Goal: Information Seeking & Learning: Learn about a topic

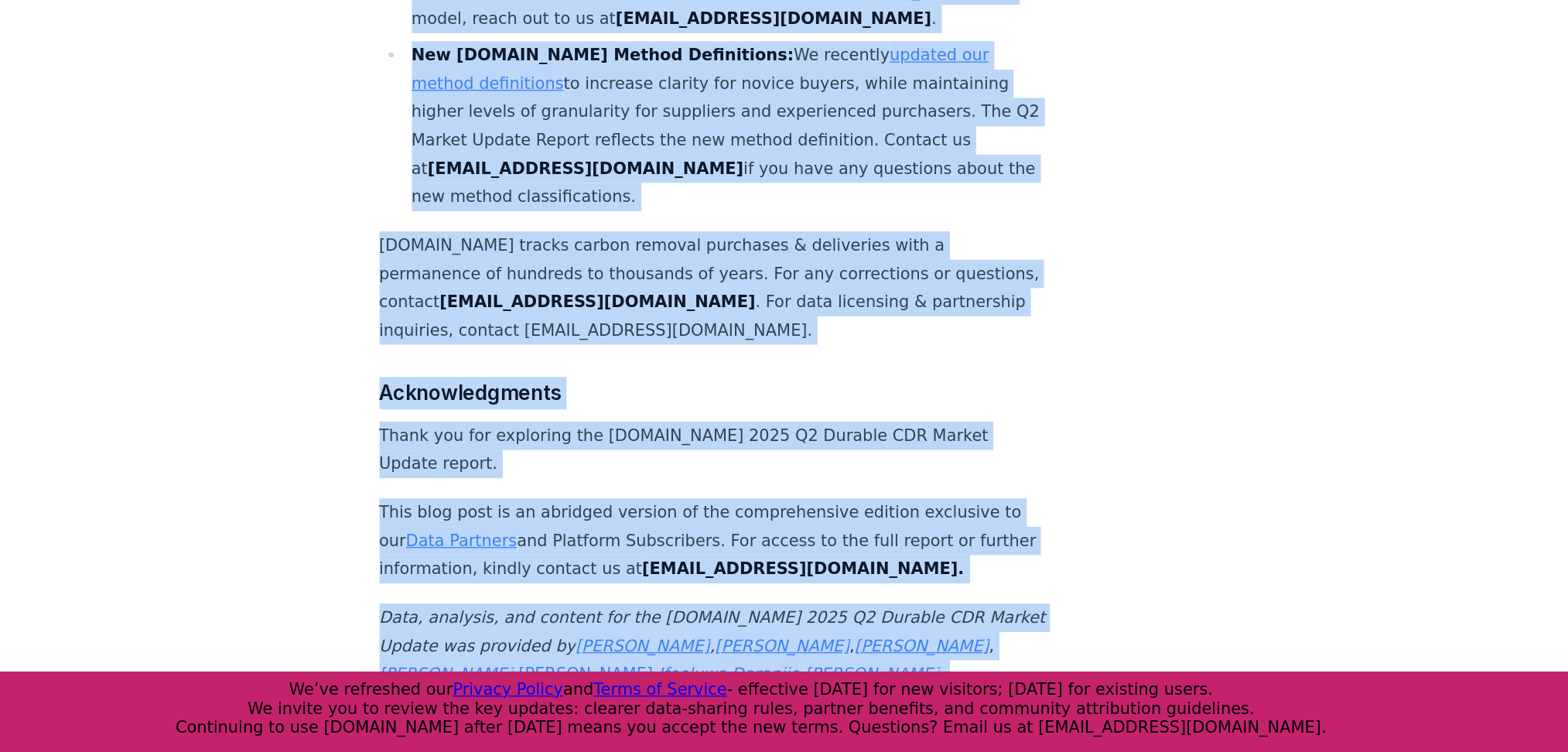
scroll to position [9821, 0]
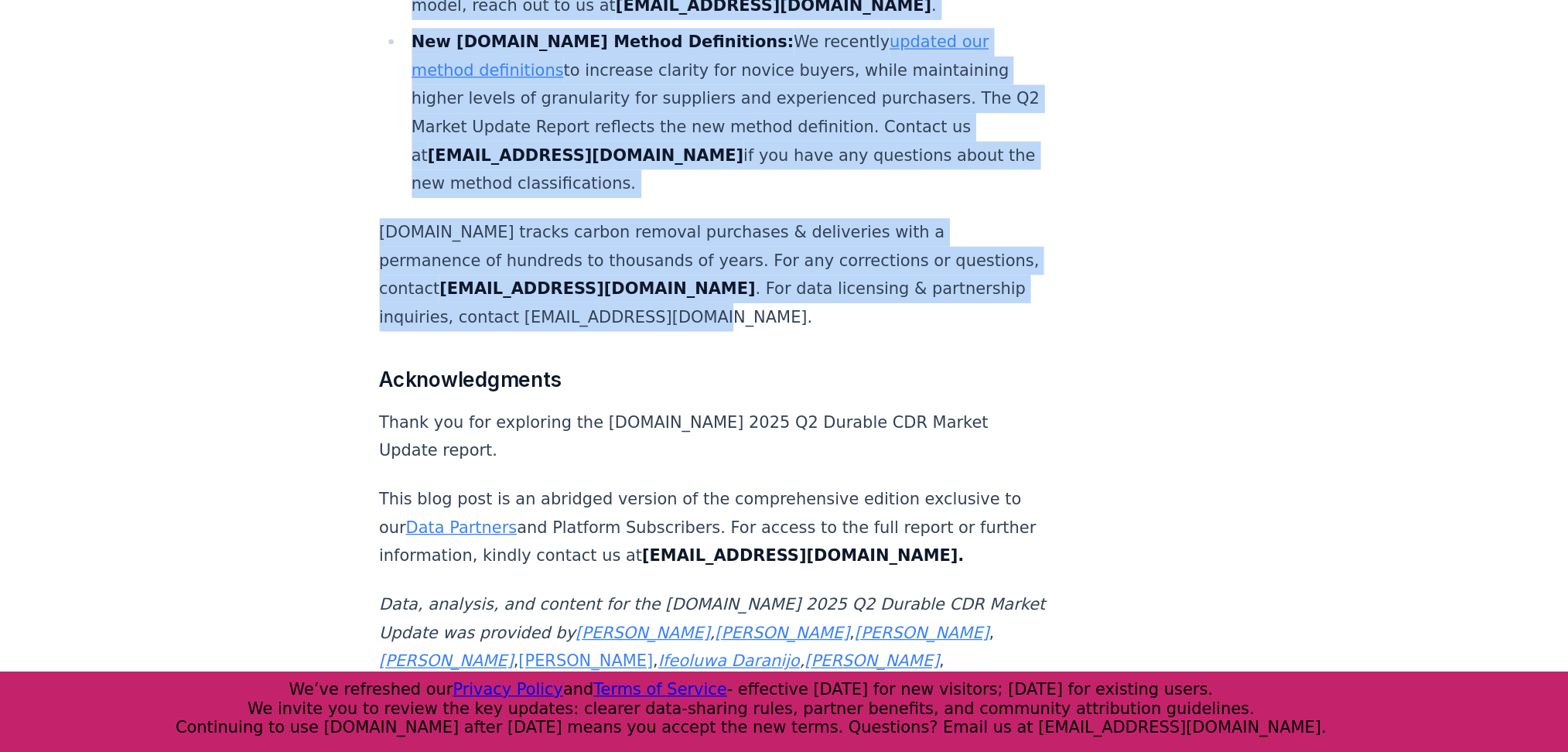
drag, startPoint x: 487, startPoint y: 346, endPoint x: 813, endPoint y: 376, distance: 327.4
copy div "Highlights Record Quarter: more tonnes (15.48 million) were contracted in Q2 20…"
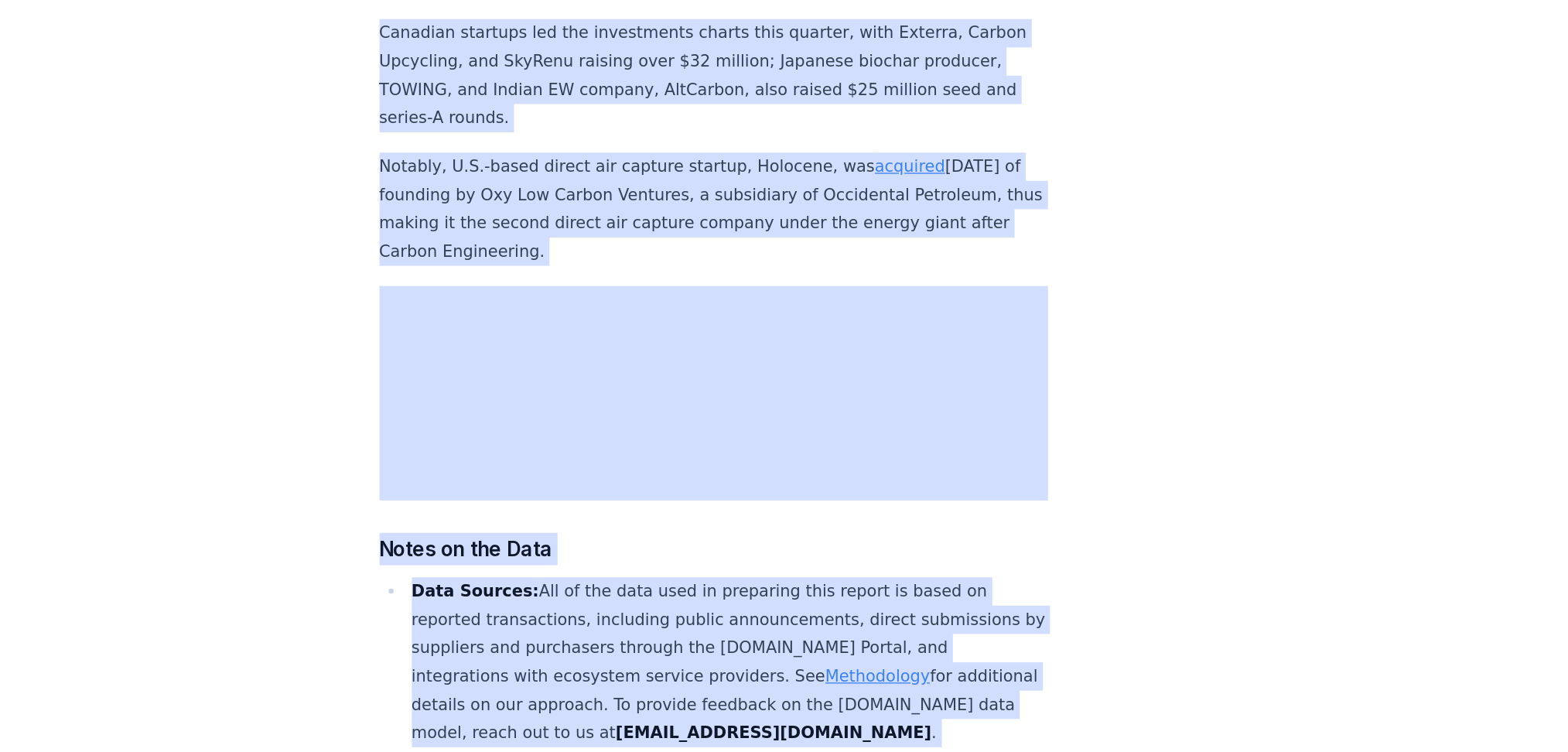
scroll to position [9440, 0]
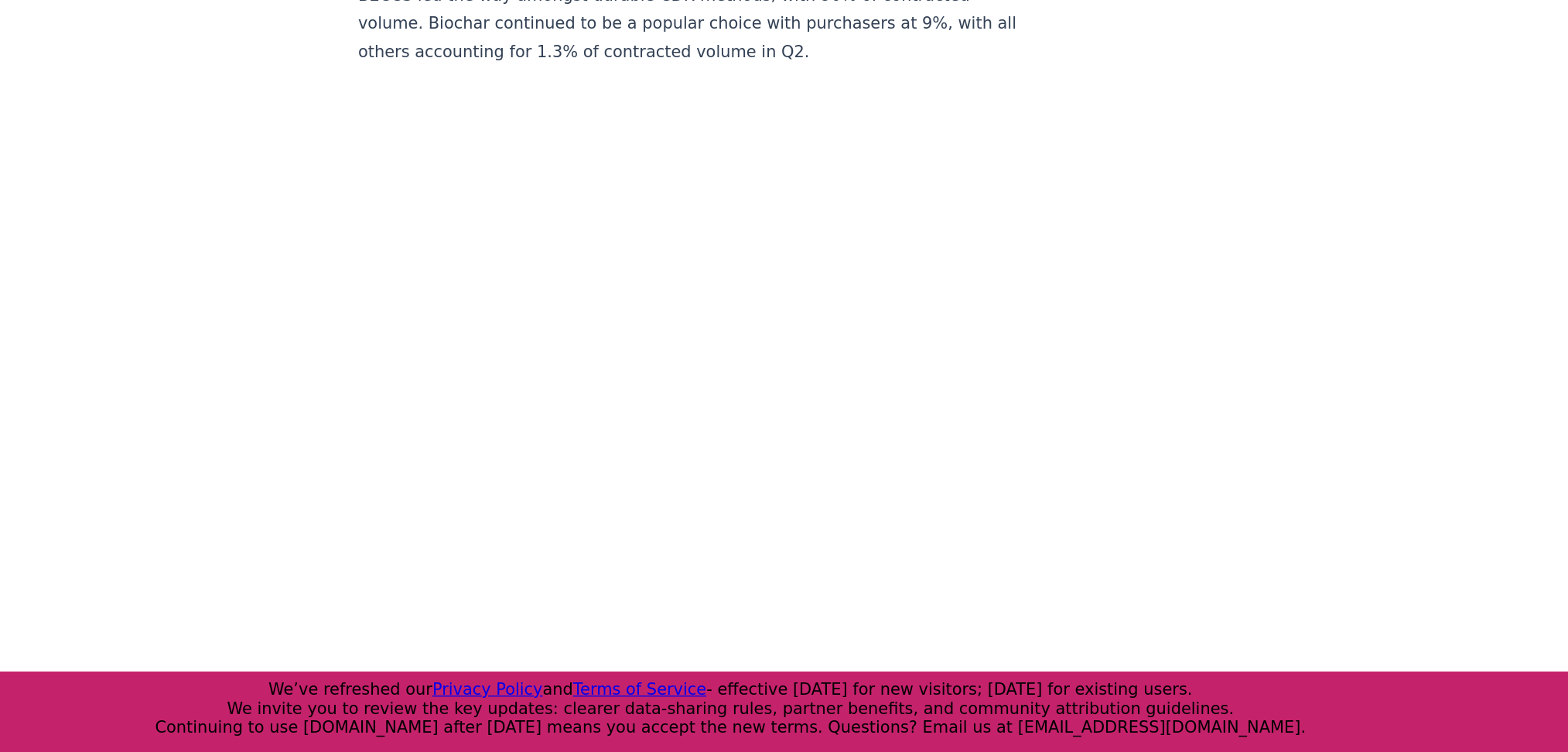
scroll to position [7184, 0]
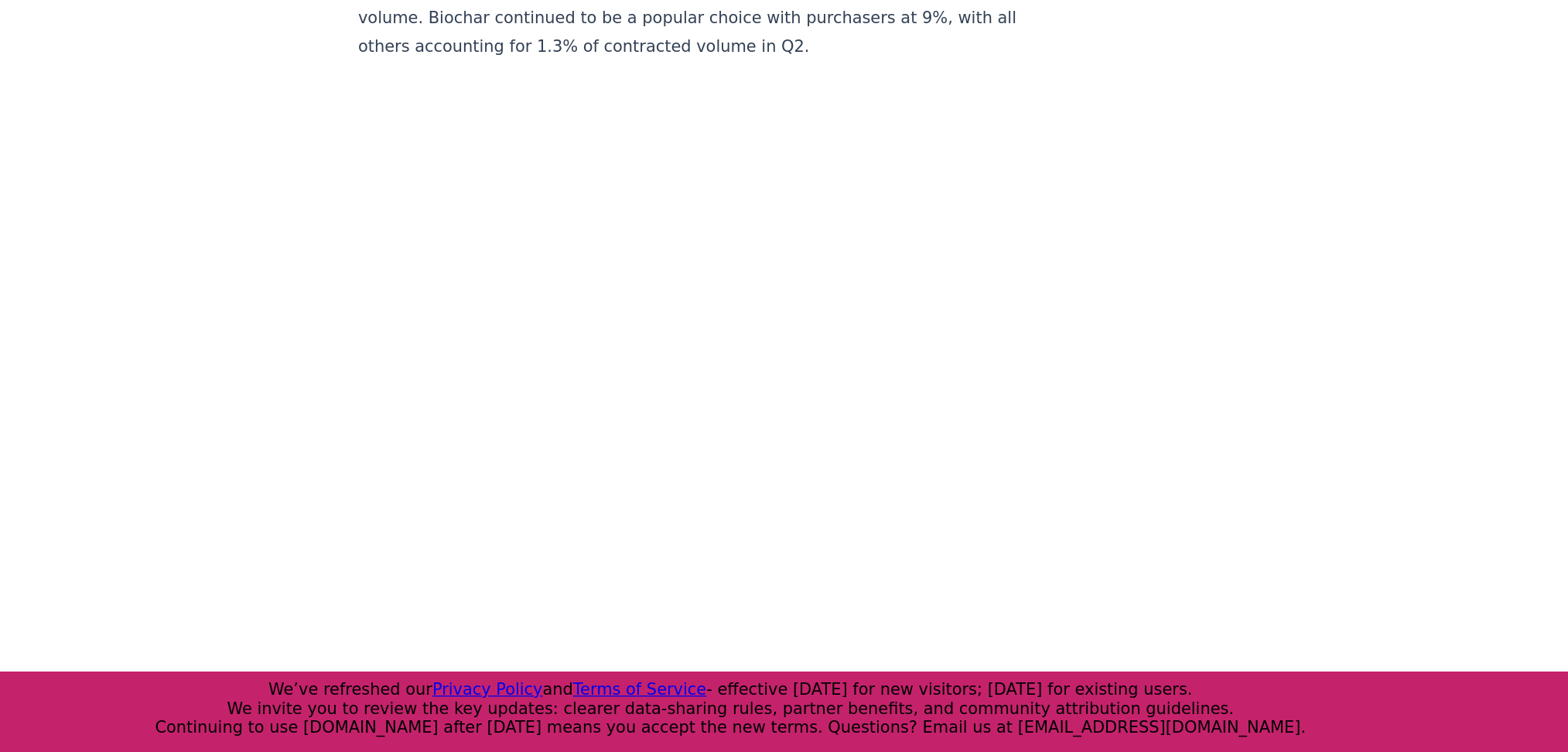
click at [1225, 724] on div "We’ve refreshed our Privacy Policy and Terms of Service - effective today for n…" at bounding box center [771, 718] width 1531 height 44
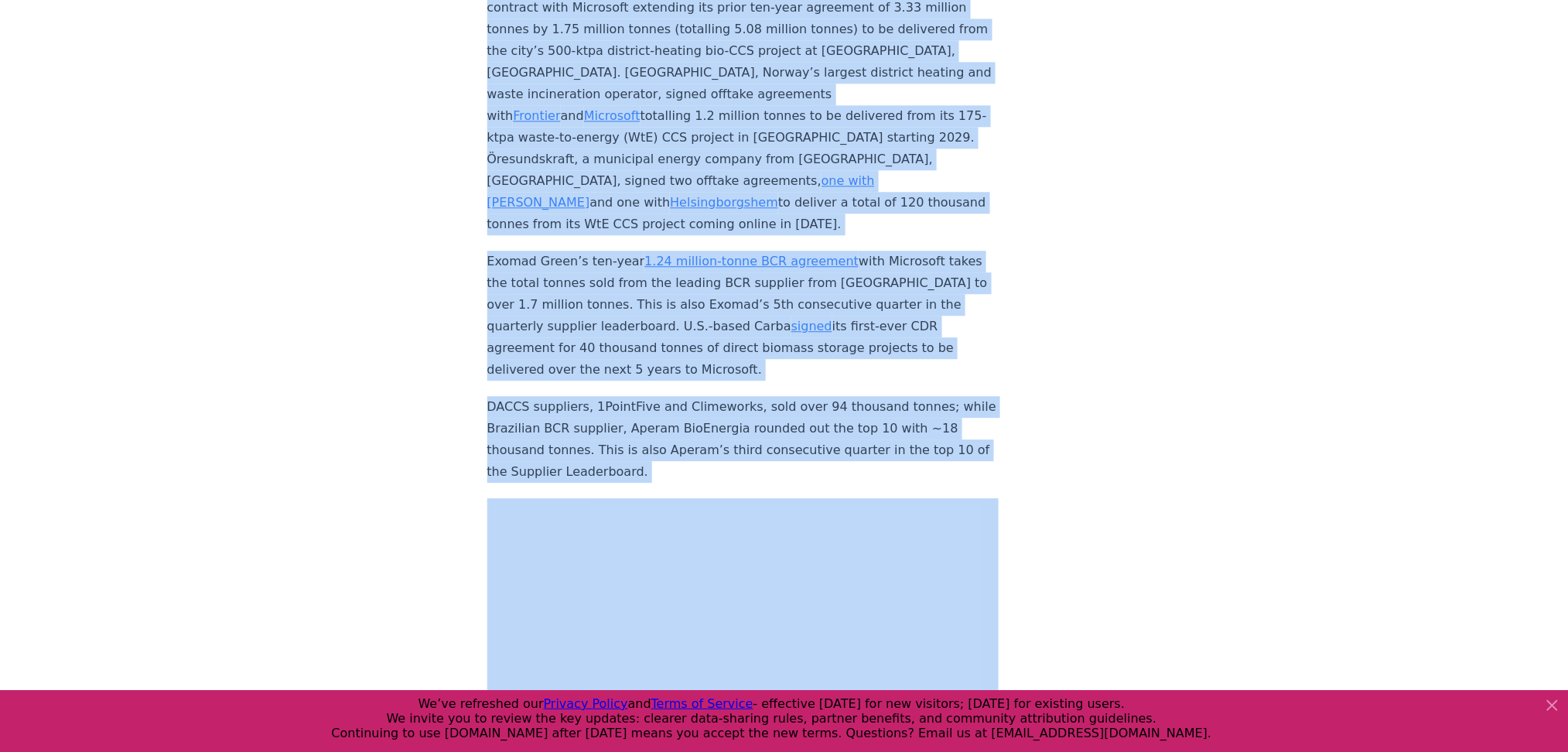
scroll to position [5683, 0]
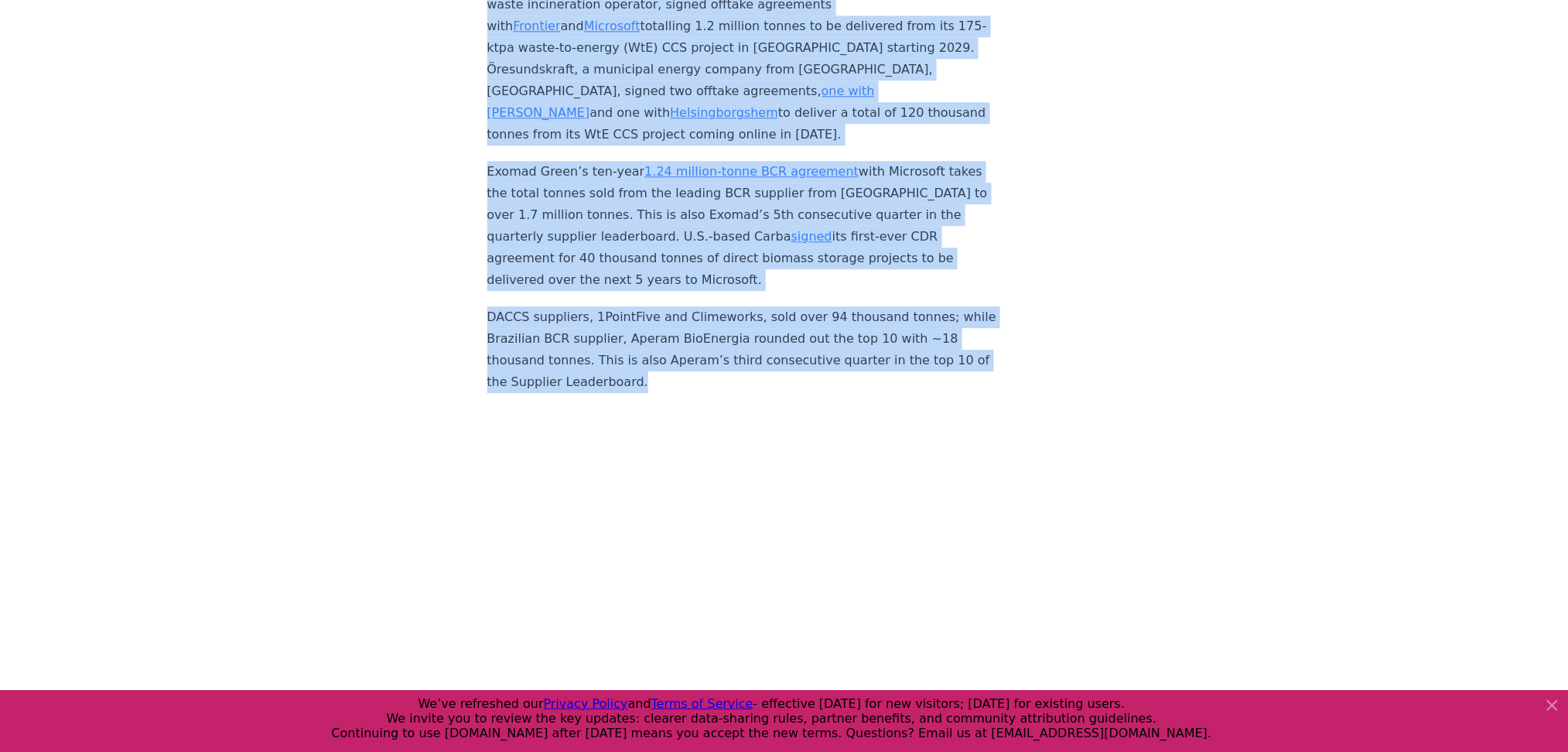
drag, startPoint x: 487, startPoint y: 141, endPoint x: 792, endPoint y: 329, distance: 358.3
copy div "Five of the top six suppliers in 2025 Q2 are building large-scale BECCS project…"
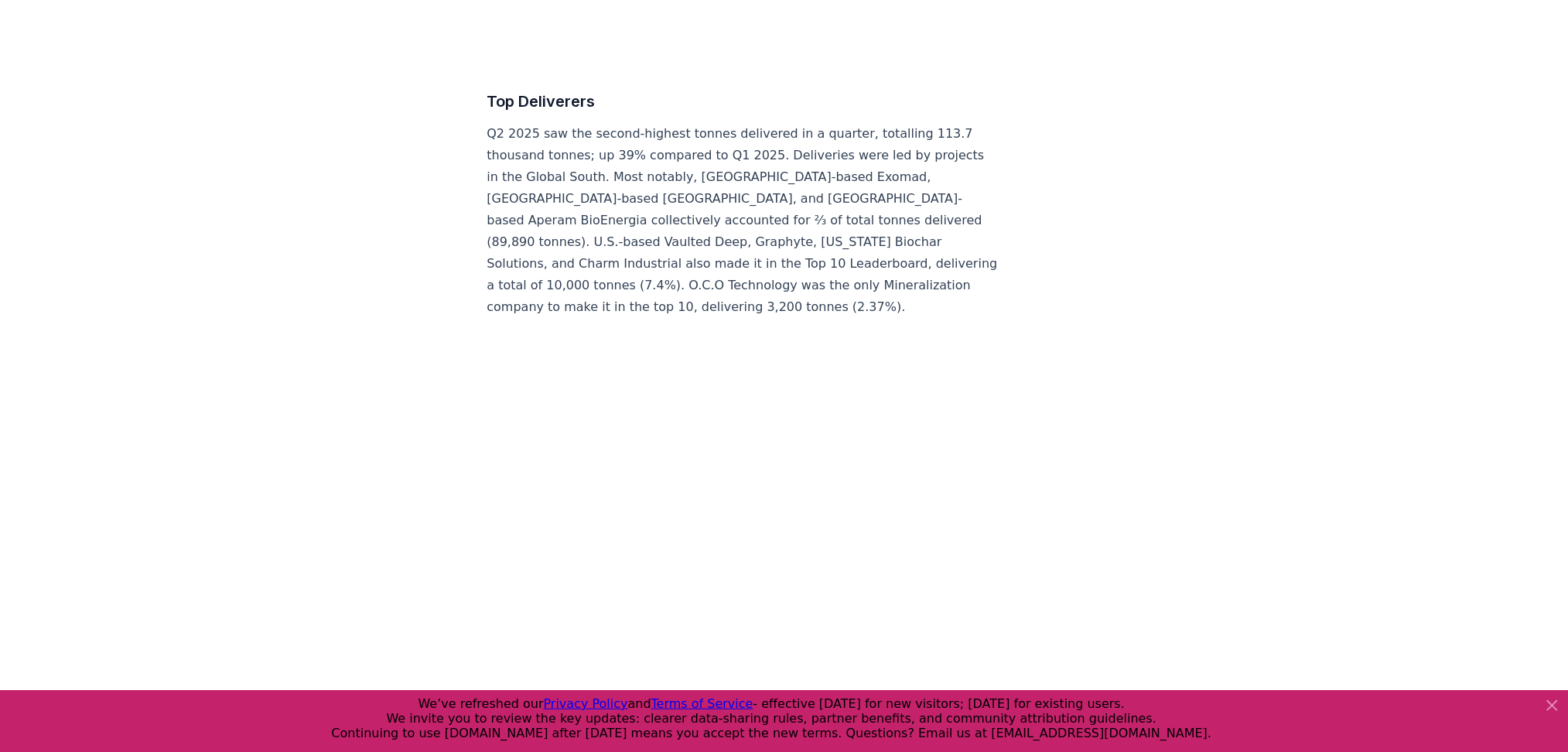
scroll to position [6416, 0]
drag, startPoint x: 725, startPoint y: 179, endPoint x: 566, endPoint y: 79, distance: 187.8
click at [566, 123] on p "Q2 2025 saw the second-highest tonnes delivered in a quarter, totalling 113.7 t…" at bounding box center [743, 220] width 512 height 195
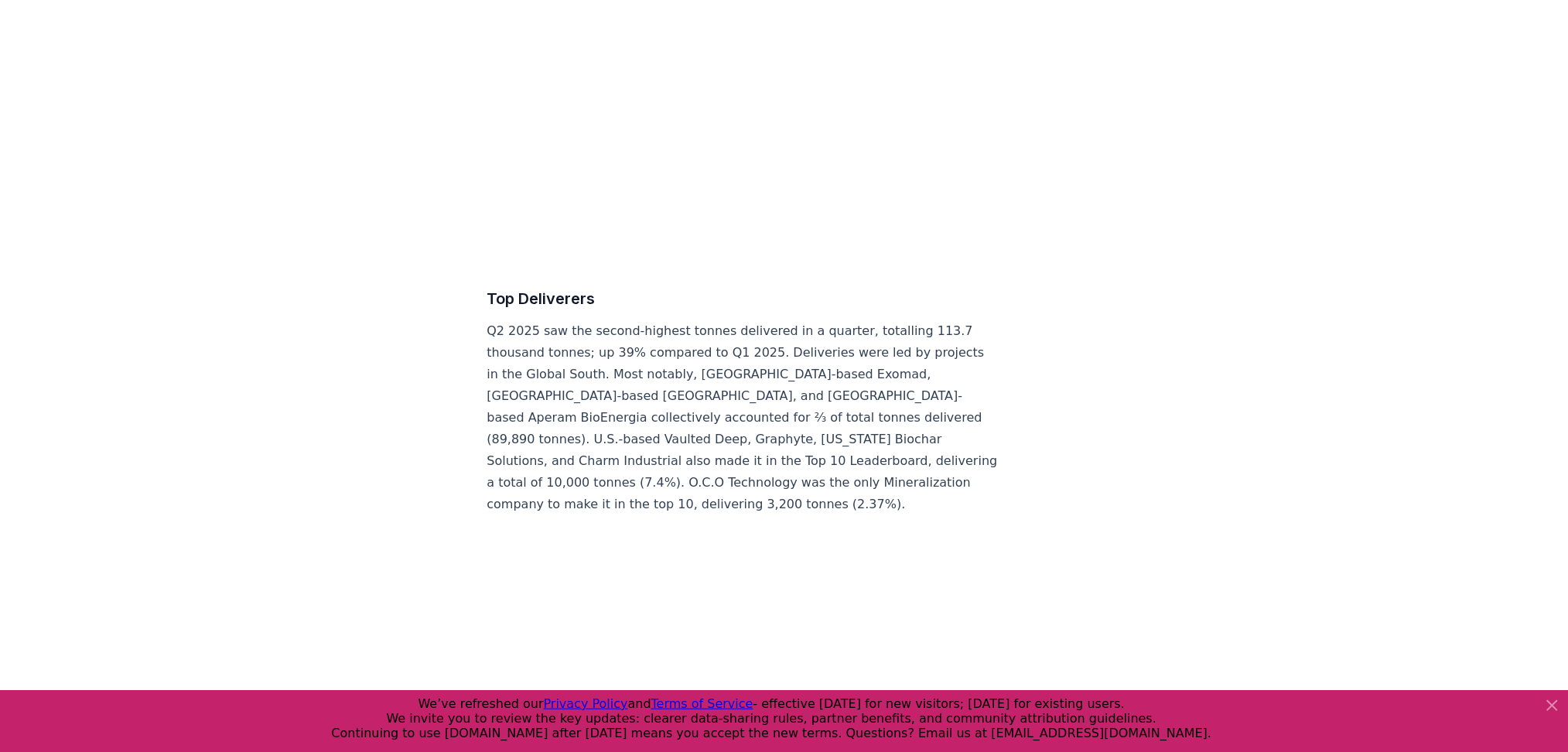
scroll to position [6219, 0]
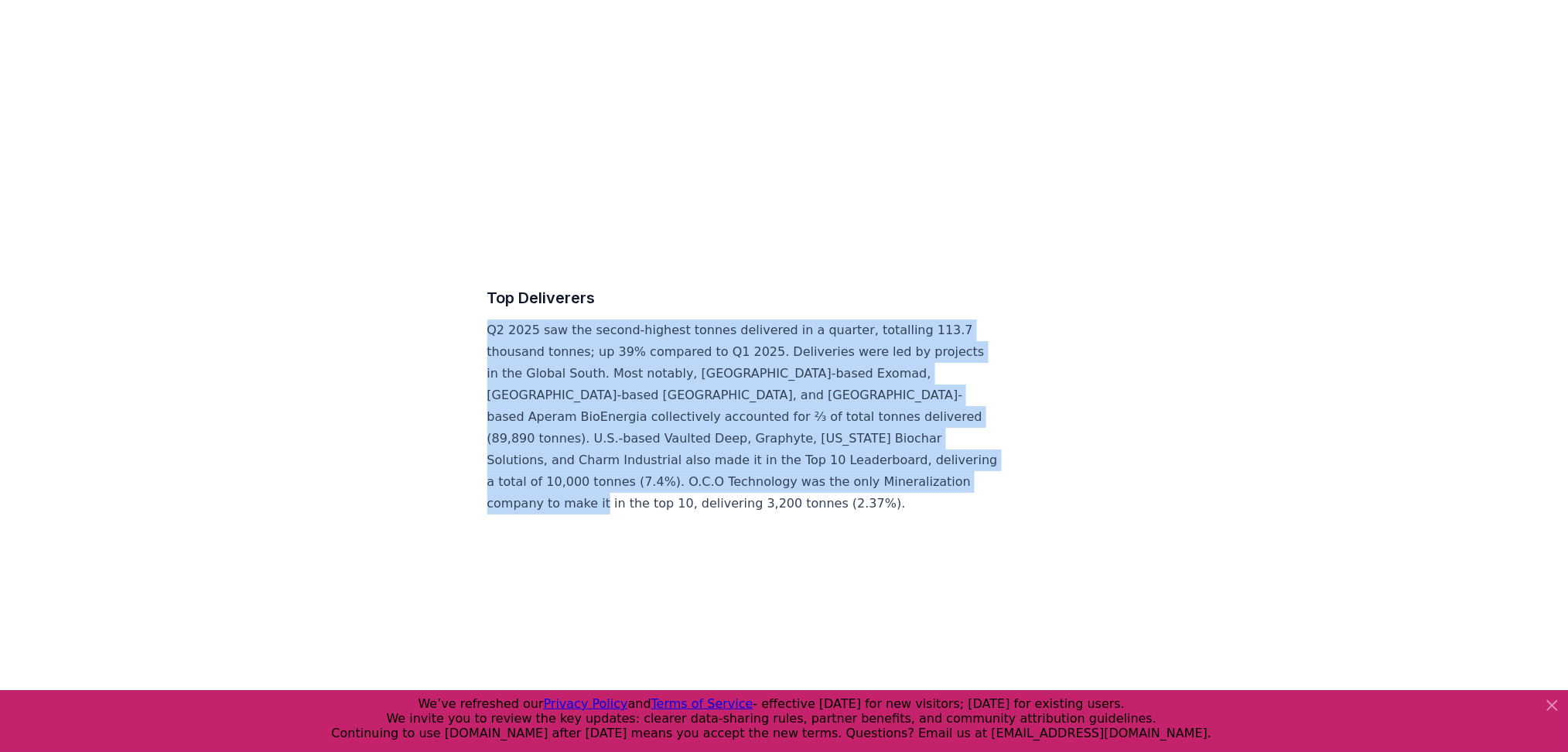
drag, startPoint x: 485, startPoint y: 279, endPoint x: 620, endPoint y: 455, distance: 221.8
copy p "Q2 2025 saw the second-highest tonnes delivered in a quarter, totalling 113.7 t…"
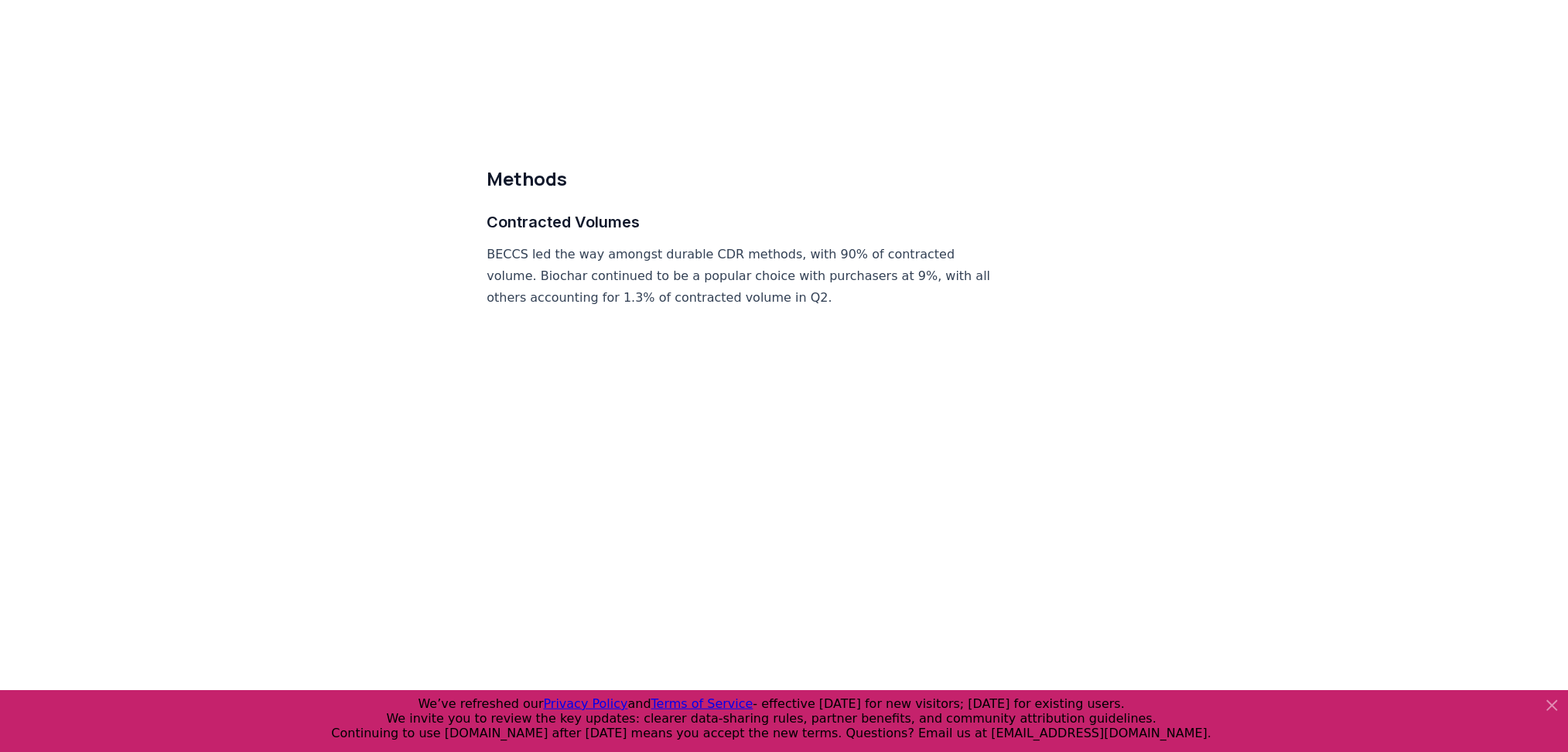
scroll to position [7098, 0]
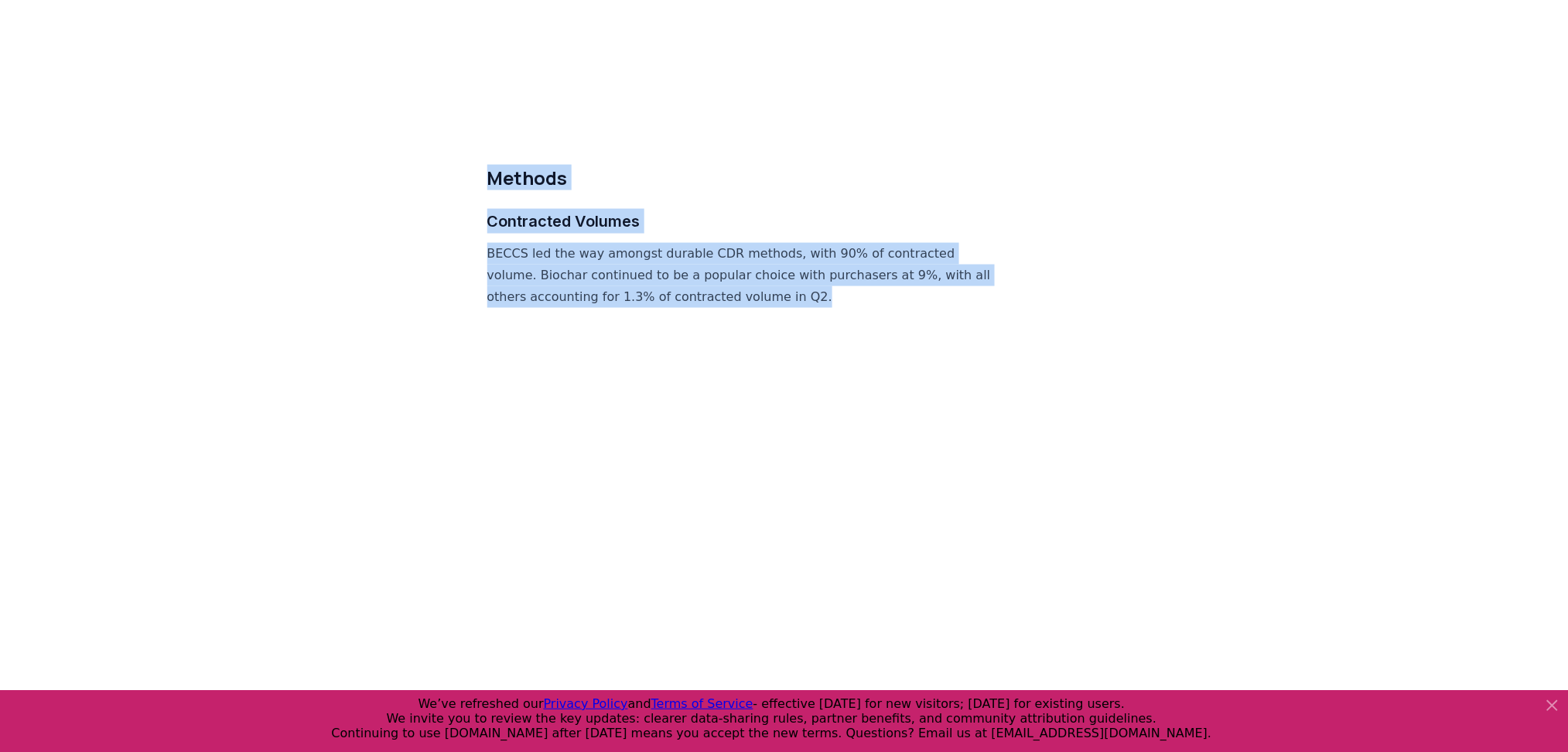
drag, startPoint x: 491, startPoint y: 124, endPoint x: 838, endPoint y: 255, distance: 370.9
copy div "Methods Contracted Volumes BECCS led the way amongst durable CDR methods, with …"
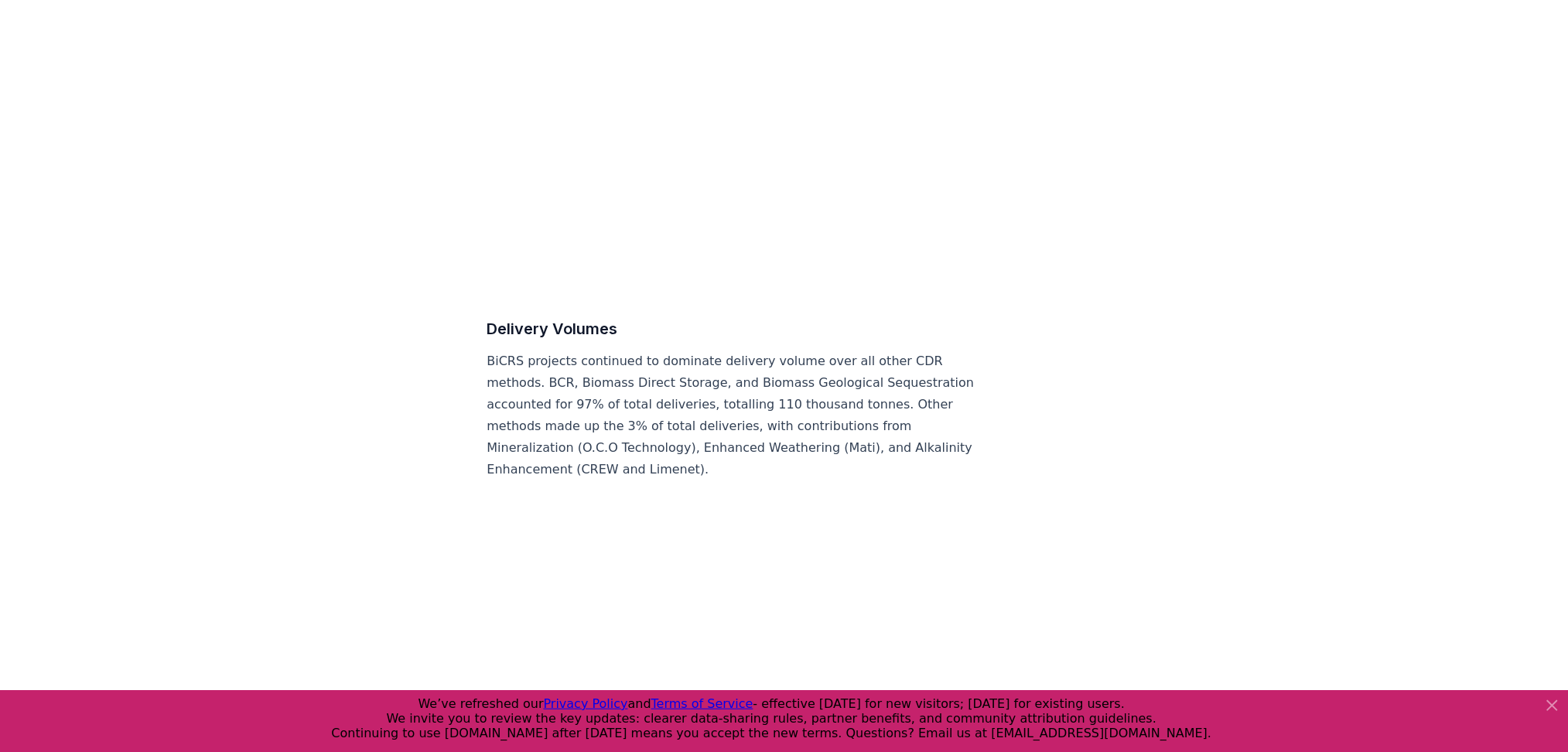
scroll to position [7568, 0]
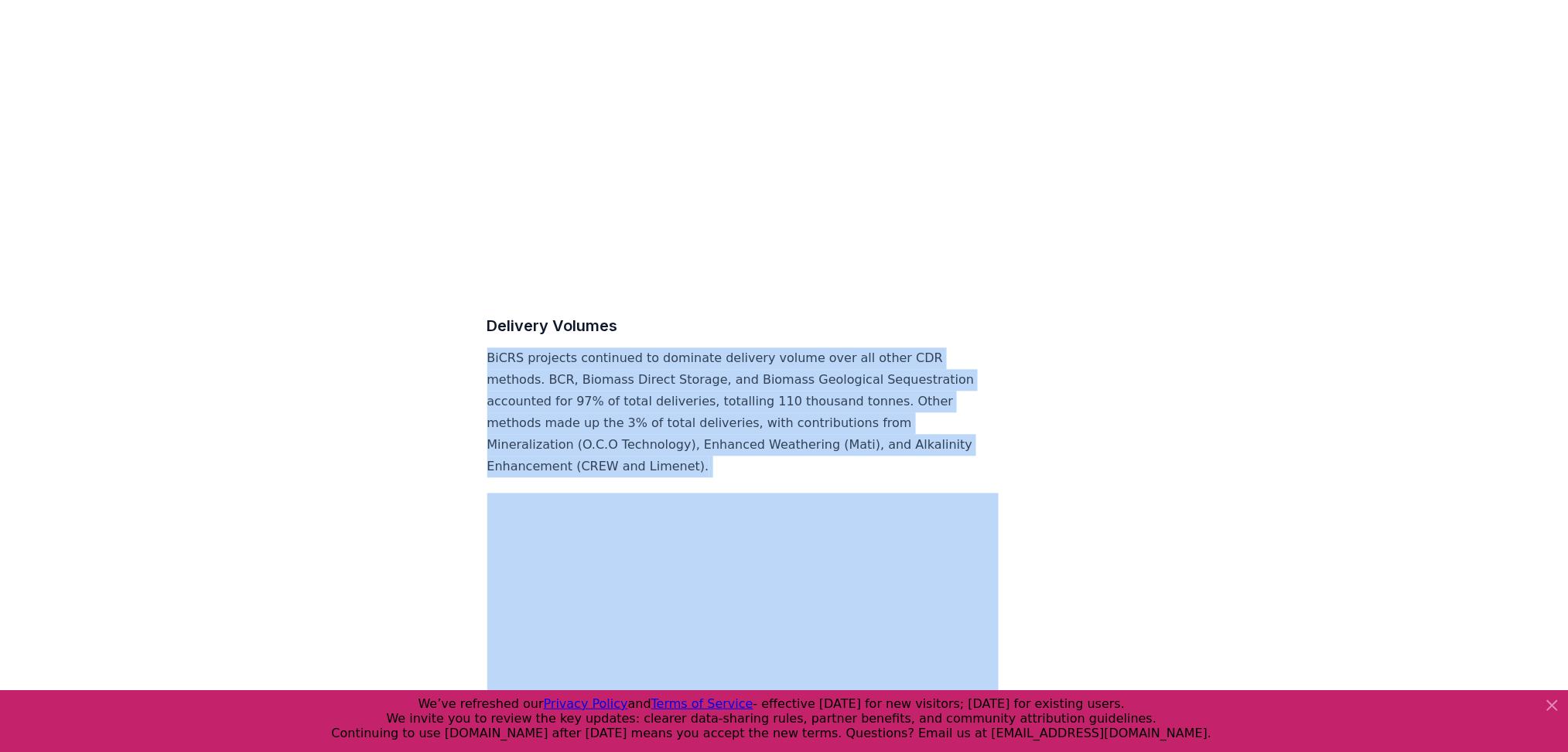
drag, startPoint x: 487, startPoint y: 309, endPoint x: 755, endPoint y: 436, distance: 296.6
copy p "BiCRS projects continued to dominate delivery volume over all other CDR methods…"
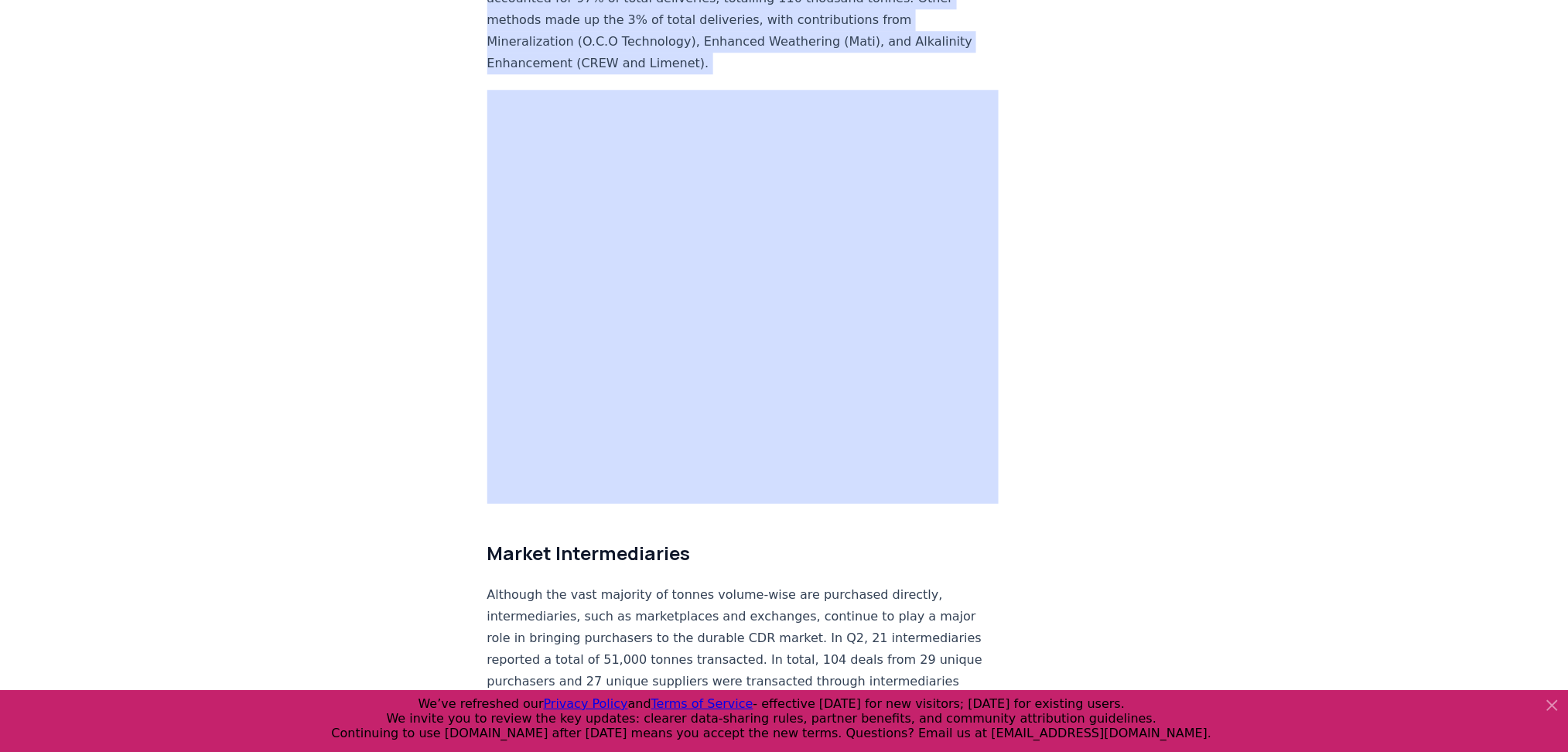
scroll to position [7815, 0]
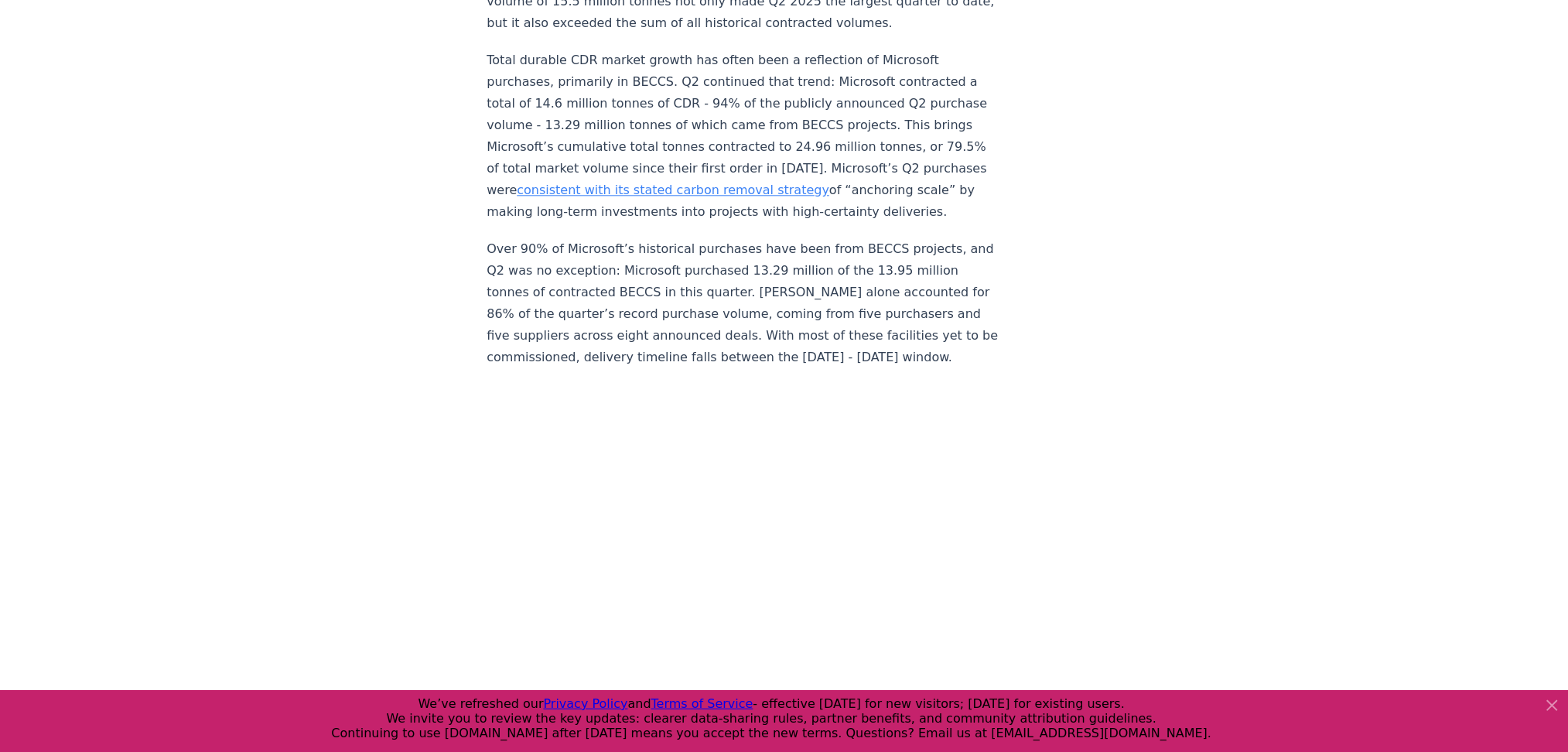
scroll to position [1262, 0]
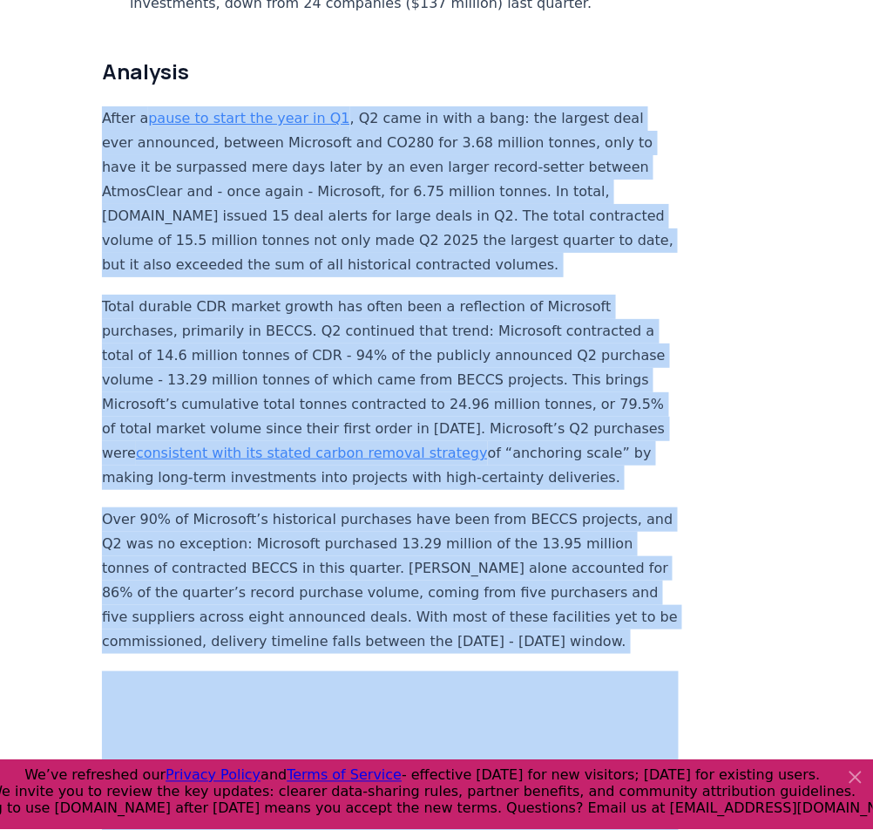
scroll to position [1349, 0]
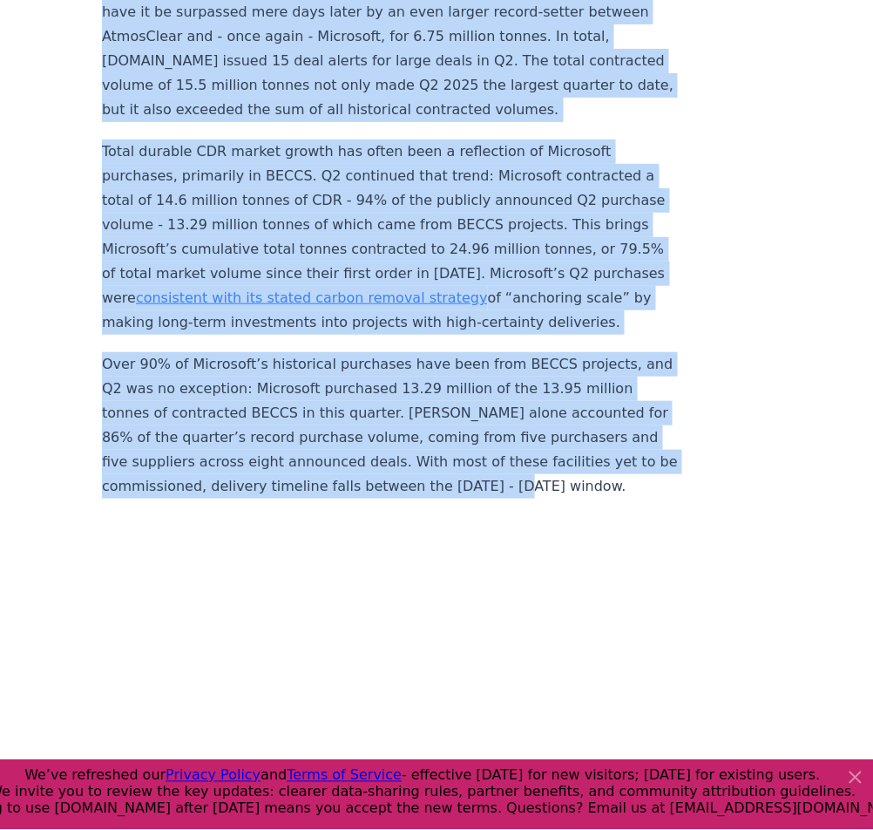
drag, startPoint x: 100, startPoint y: 236, endPoint x: 632, endPoint y: 464, distance: 578.3
copy div "After a pause to start the year in Q1 , Q2 came in with a bang: the largest dea…"
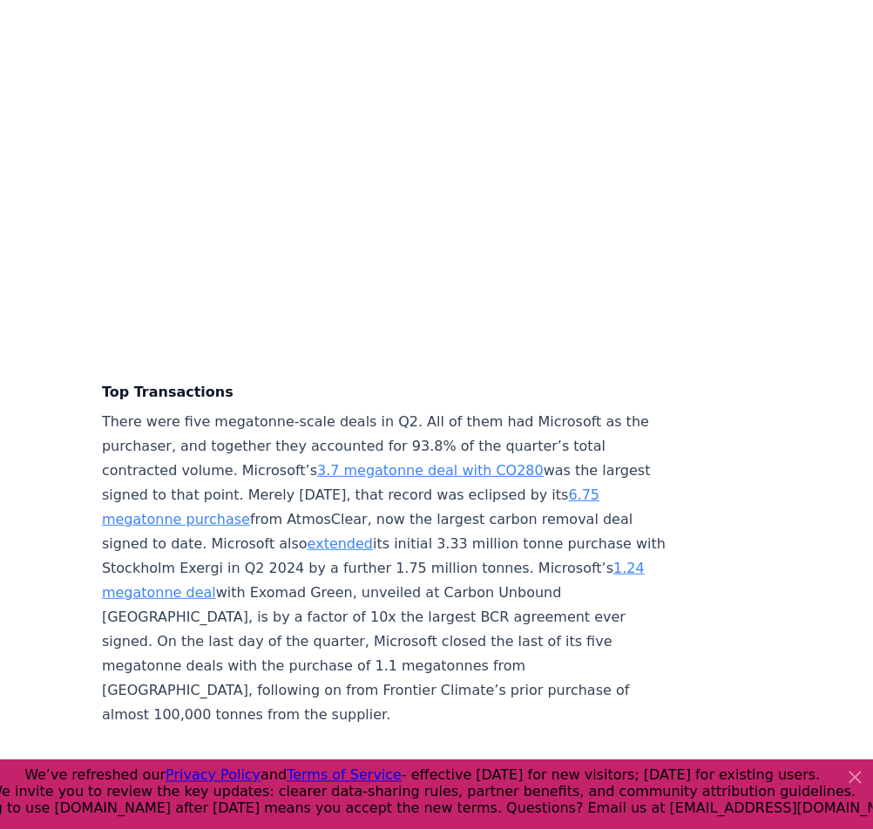
scroll to position [4340, 0]
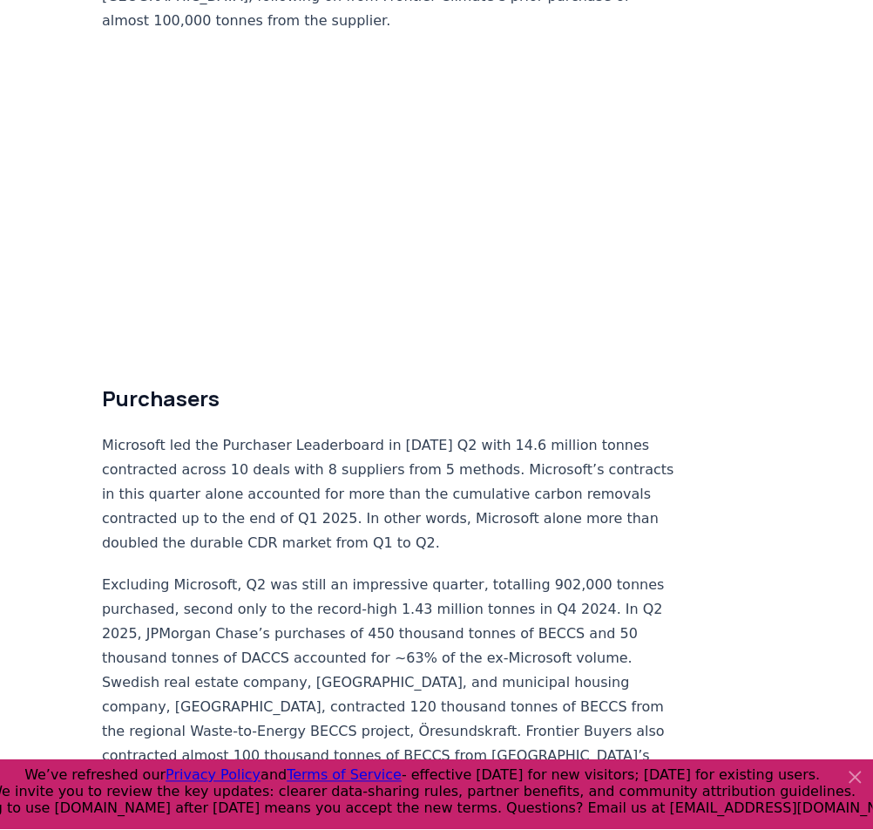
click at [546, 385] on h2 "Purchasers" at bounding box center [390, 399] width 577 height 28
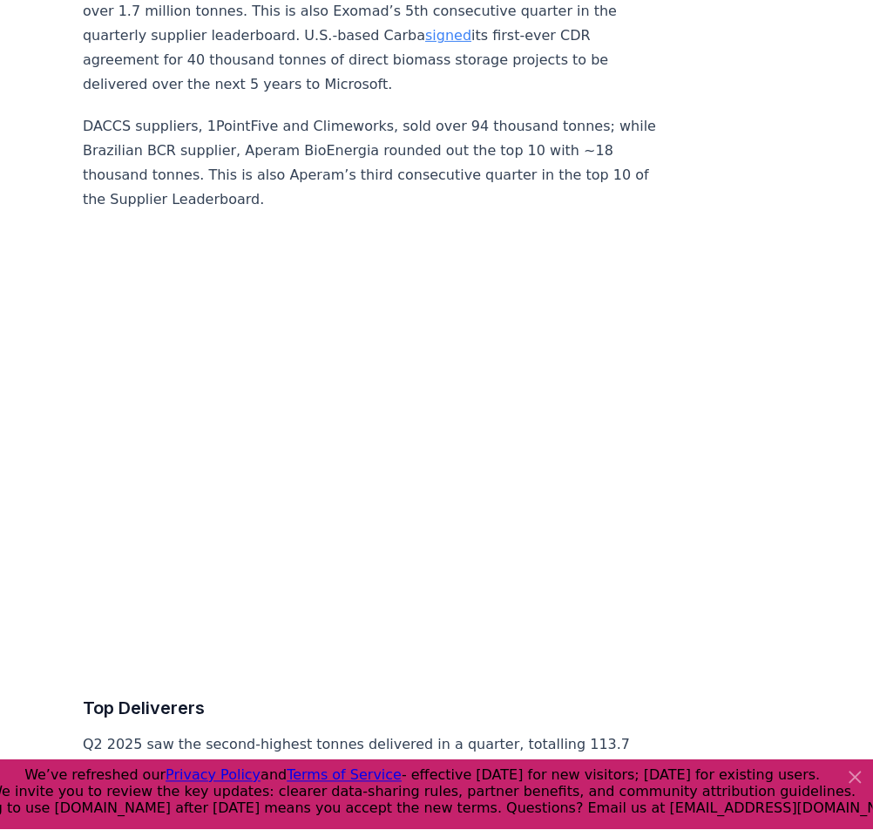
scroll to position [6608, 19]
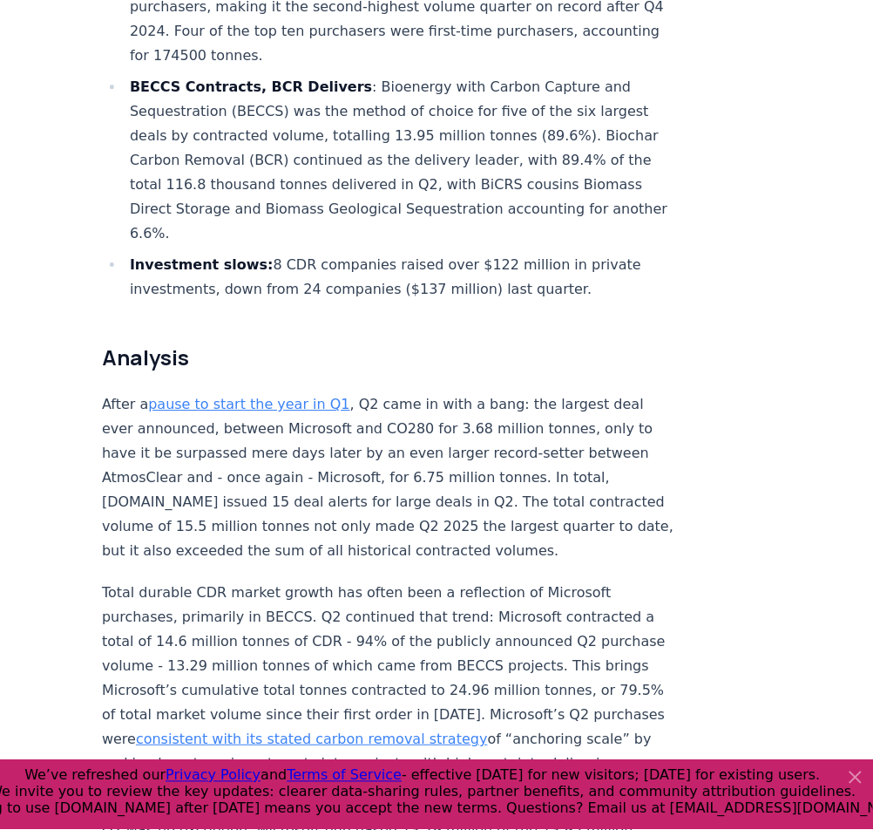
scroll to position [912, 0]
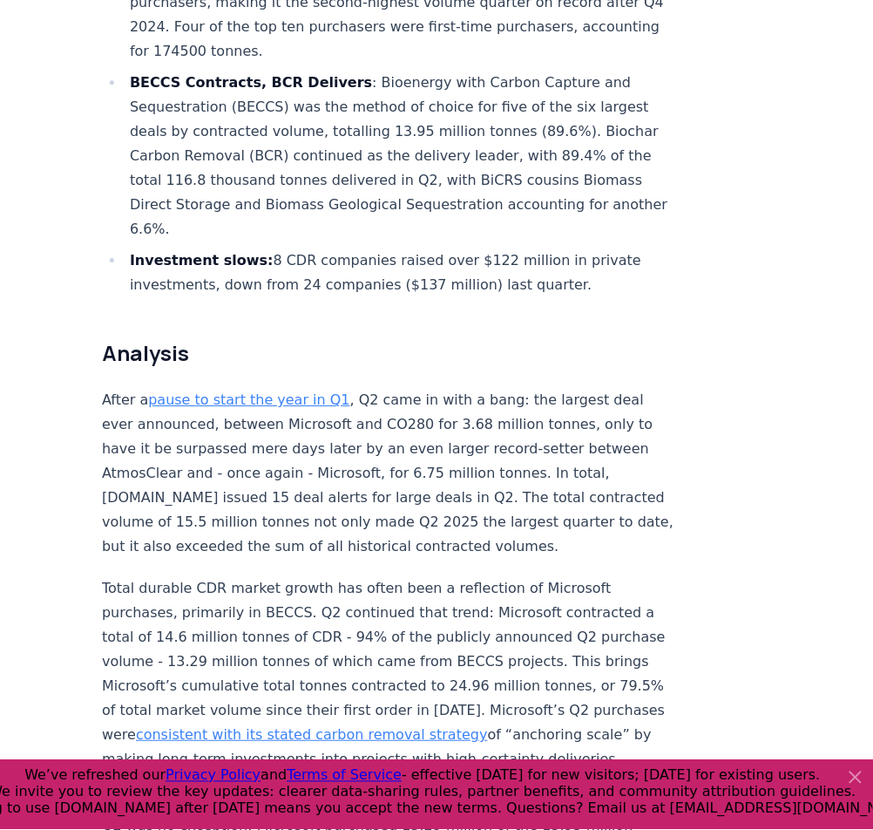
click at [419, 388] on p "After a pause to start the year in Q1 , Q2 came in with a bang: the largest dea…" at bounding box center [390, 473] width 577 height 171
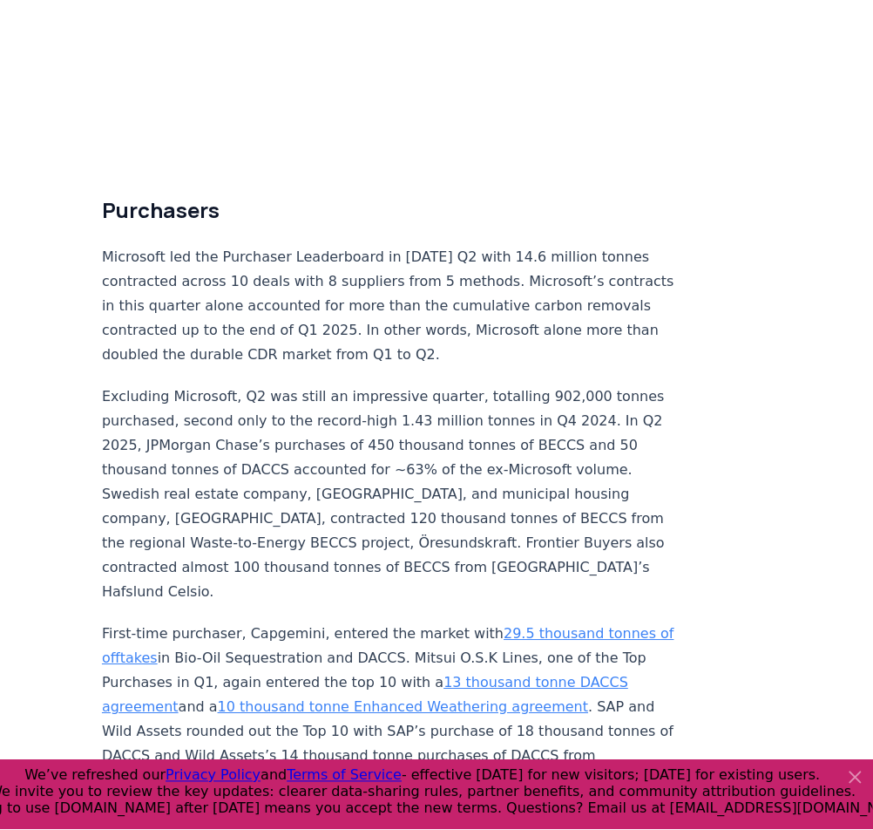
scroll to position [5813, 0]
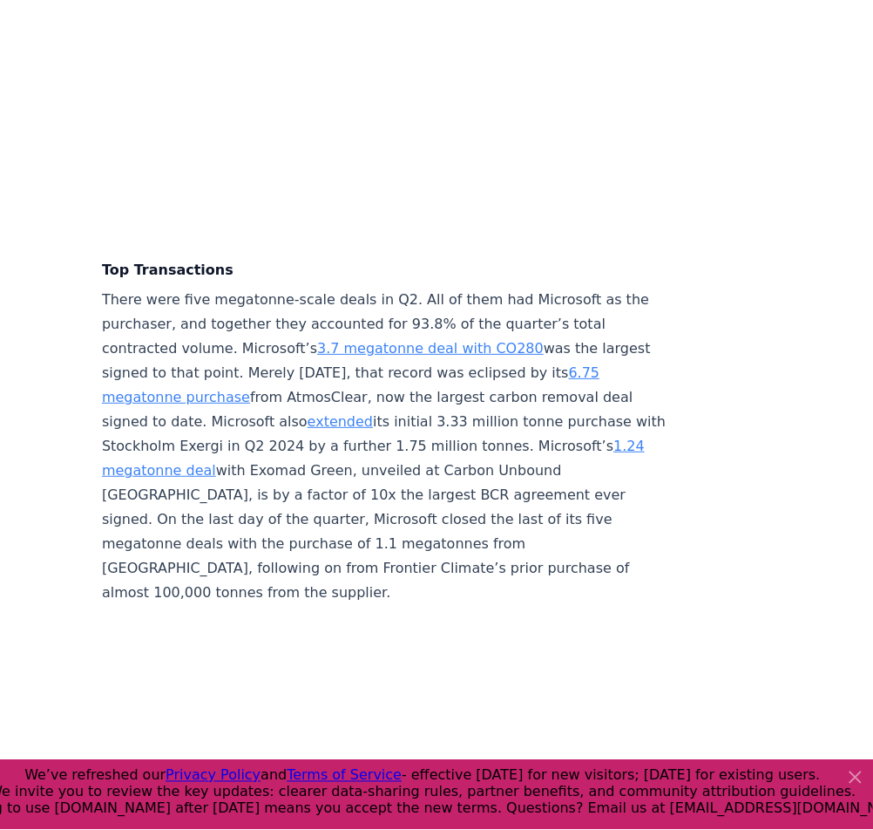
scroll to position [5886, 0]
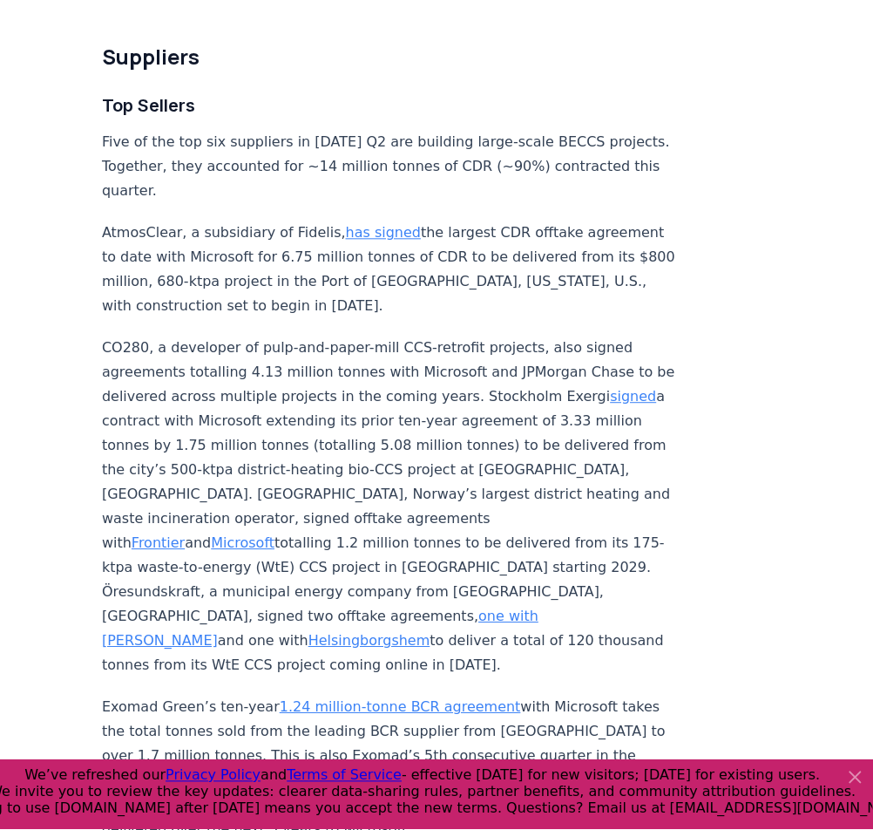
click at [154, 346] on p "CO280, a developer of pulp-and-paper-mill CCS-retrofit projects, also signed ag…" at bounding box center [390, 507] width 577 height 342
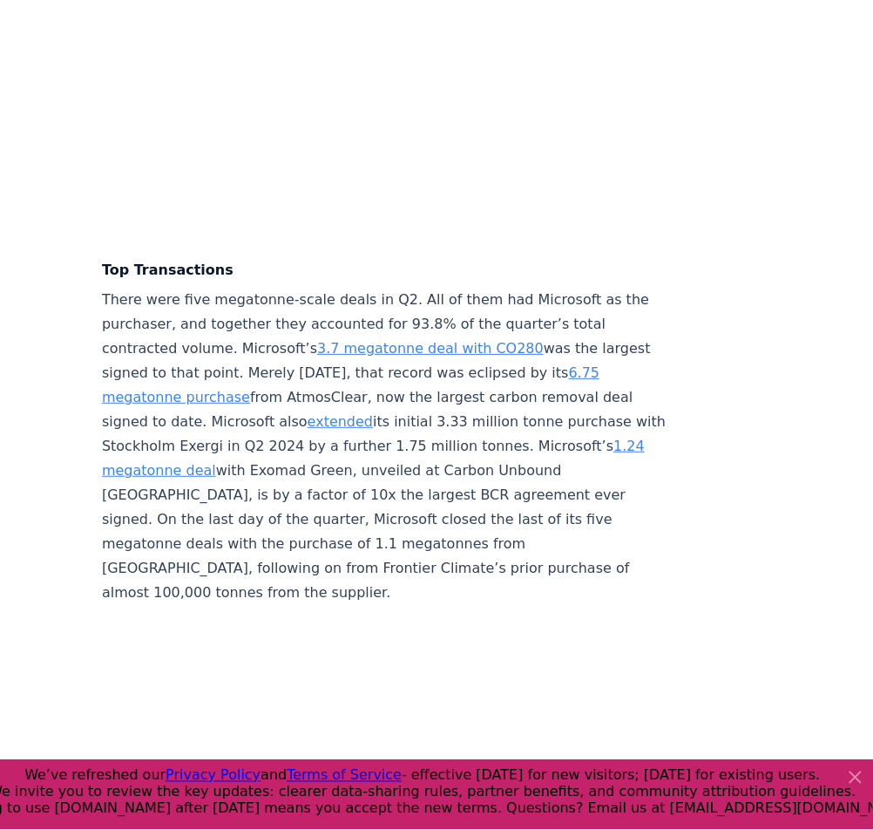
scroll to position [5935, 0]
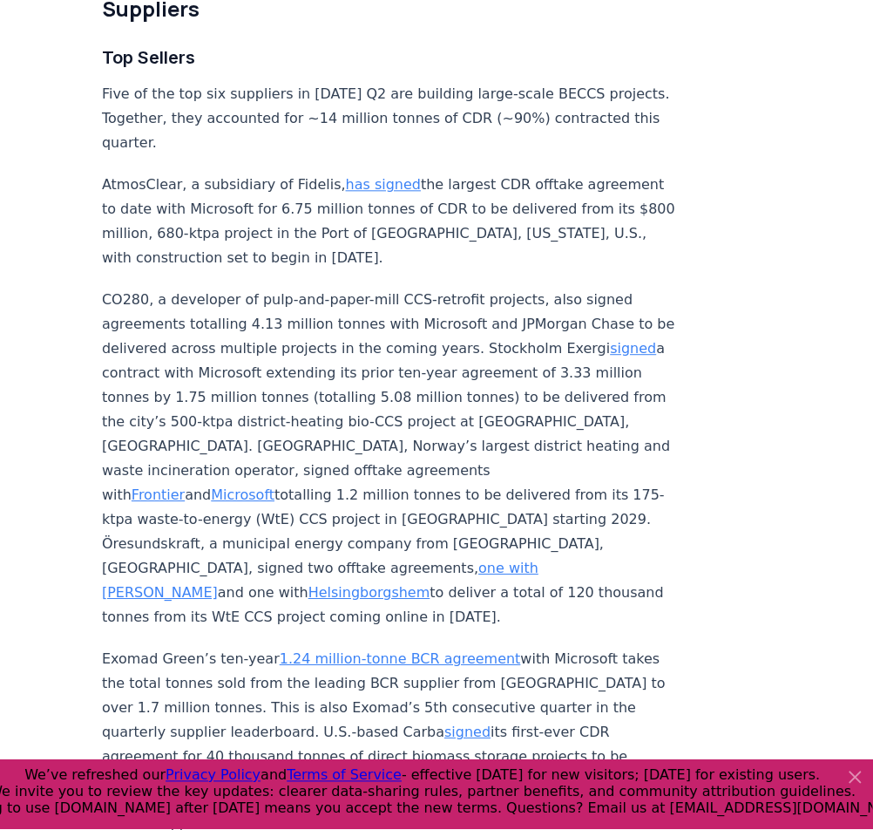
click at [611, 349] on link "signed" at bounding box center [634, 348] width 46 height 17
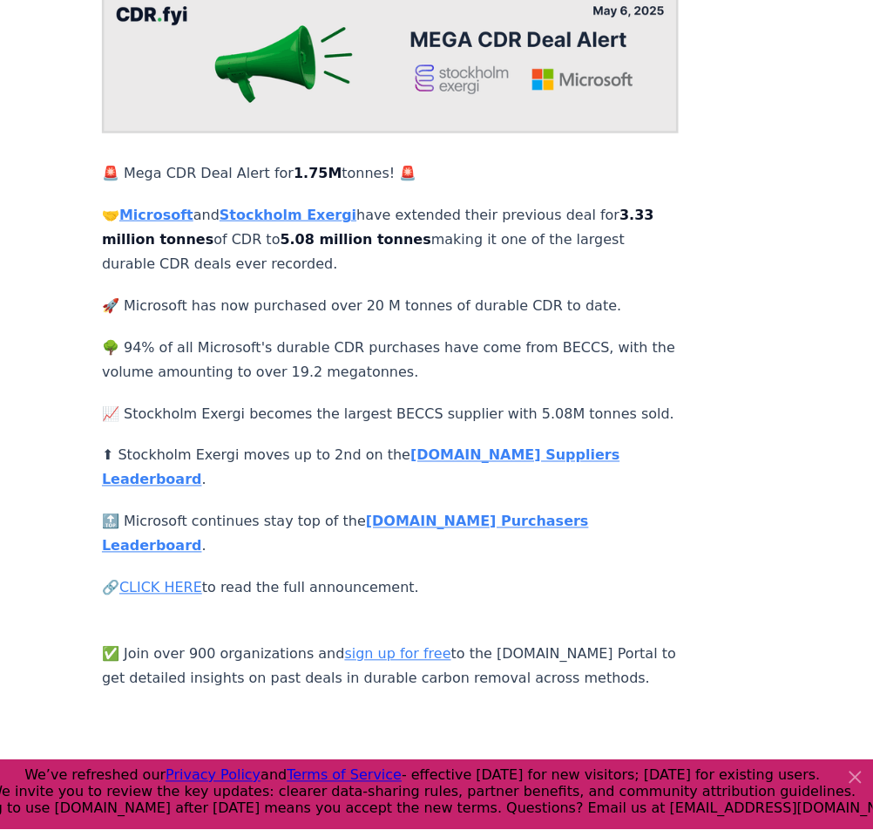
scroll to position [228, 0]
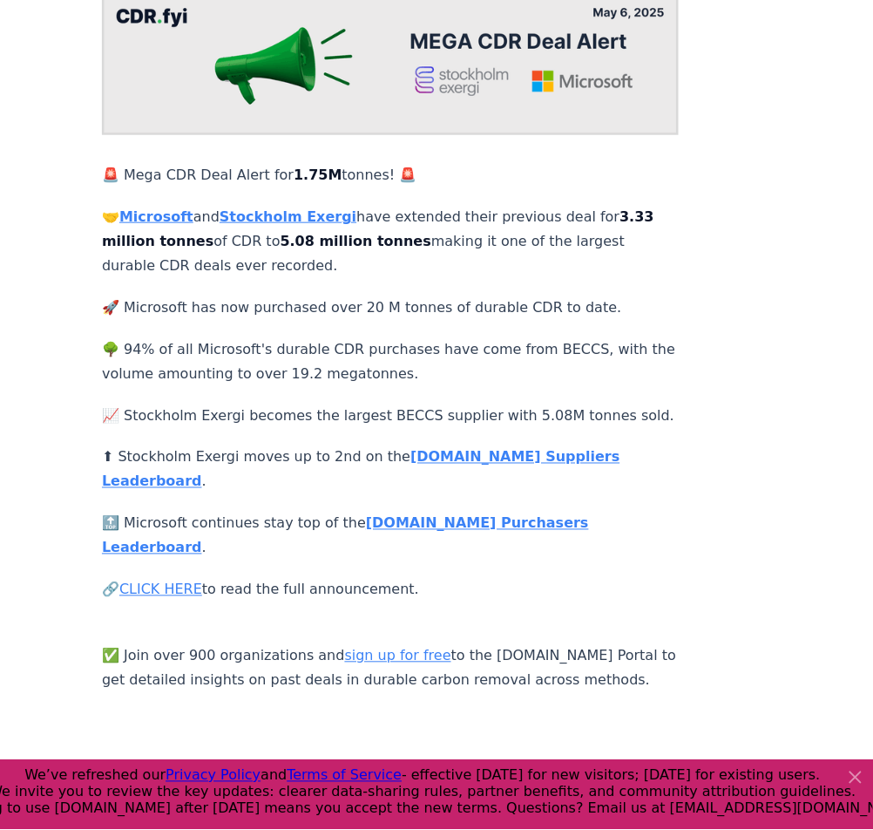
click at [160, 581] on link "CLICK HERE" at bounding box center [160, 589] width 83 height 17
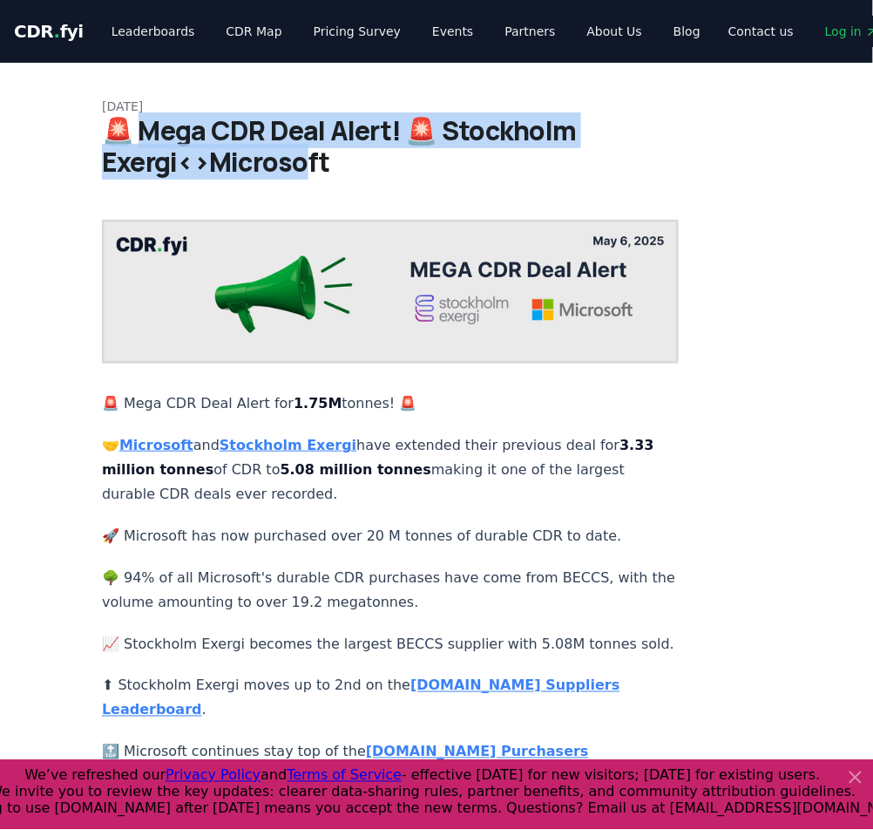
drag, startPoint x: 149, startPoint y: 132, endPoint x: 310, endPoint y: 161, distance: 163.8
click at [310, 161] on h1 "🚨 Mega CDR Deal Alert! 🚨 Stockholm Exergi<>Microsoft" at bounding box center [436, 146] width 669 height 63
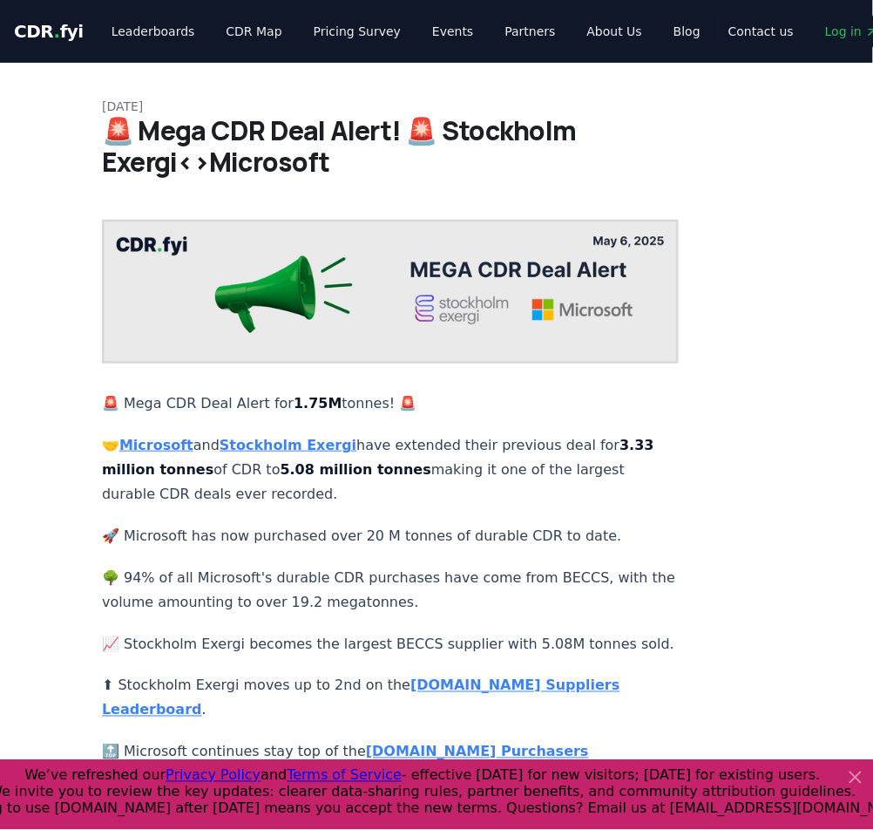
drag, startPoint x: 242, startPoint y: 138, endPoint x: 470, endPoint y: 430, distance: 370.1
click at [470, 433] on p "🤝 Microsoft and Stockholm Exergi have extended their previous deal for 3.33 mil…" at bounding box center [390, 469] width 577 height 73
drag, startPoint x: 119, startPoint y: 417, endPoint x: 383, endPoint y: 474, distance: 270.3
click at [383, 474] on p "🤝 Microsoft and Stockholm Exergi have extended their previous deal for 3.33 mil…" at bounding box center [390, 469] width 577 height 73
copy p "🤝 Microsoft and Stockholm Exergi have extended their previous deal for 3.33 mil…"
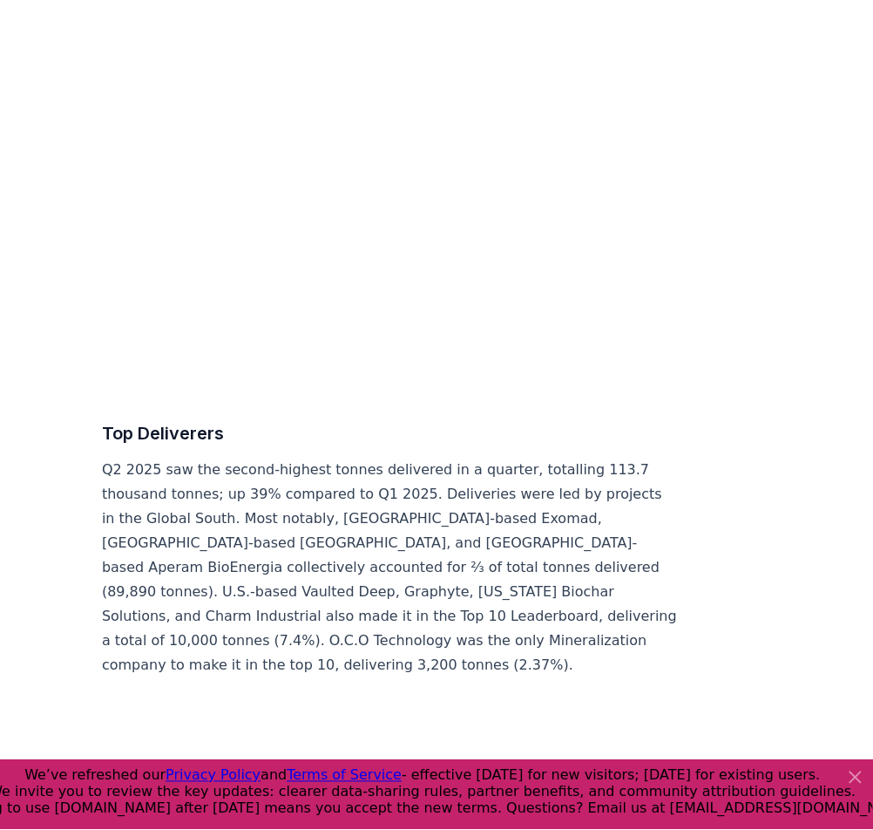
scroll to position [8507, 0]
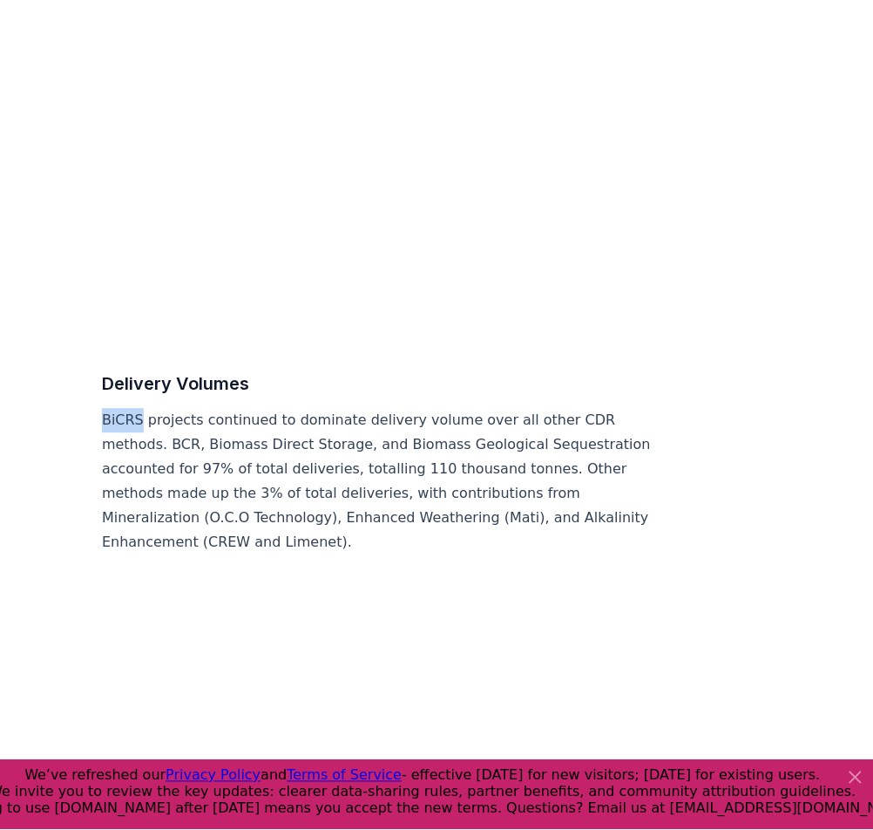
drag, startPoint x: 137, startPoint y: 375, endPoint x: 105, endPoint y: 359, distance: 35.9
click at [105, 409] on p "BiCRS projects continued to dominate delivery volume over all other CDR methods…" at bounding box center [390, 482] width 577 height 146
copy p "BiCRS"
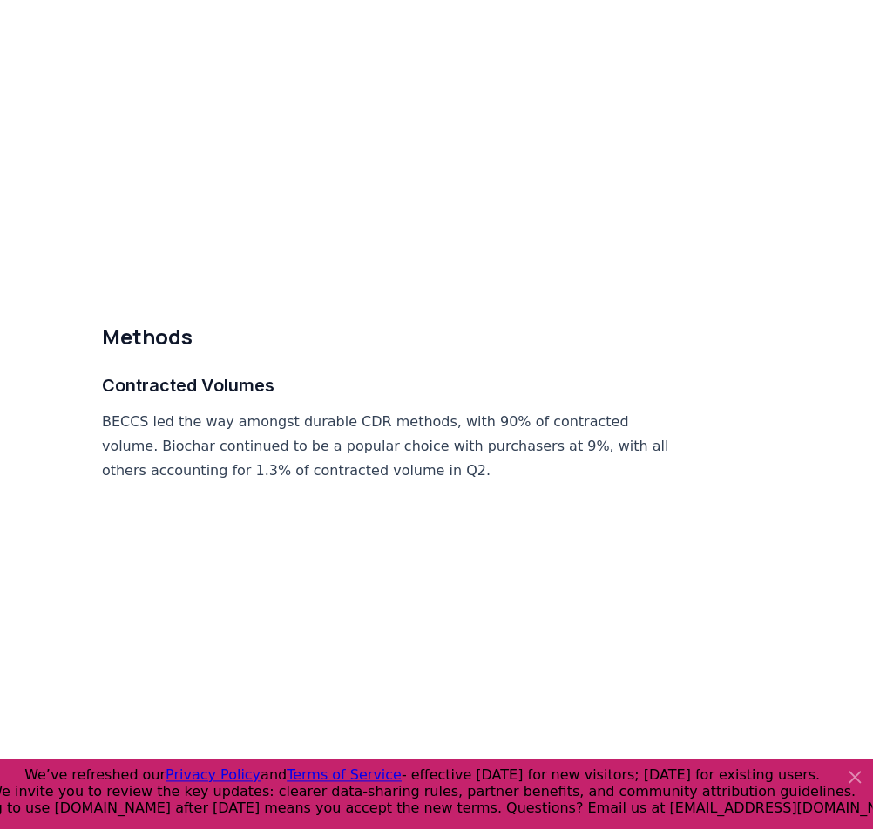
scroll to position [8531, 0]
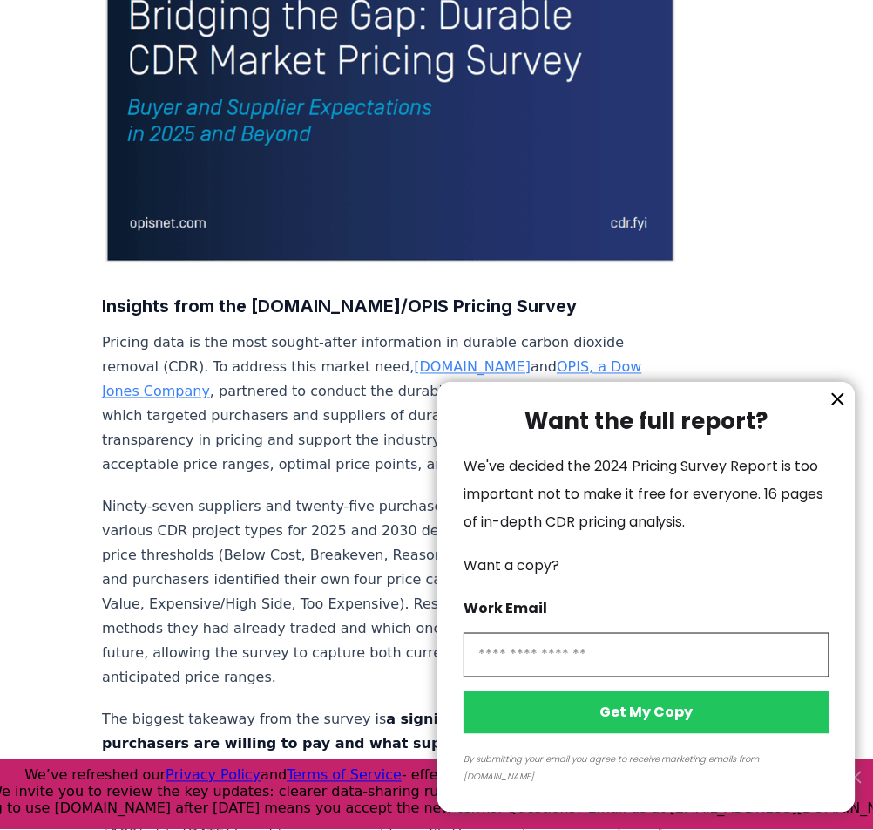
scroll to position [1521, 0]
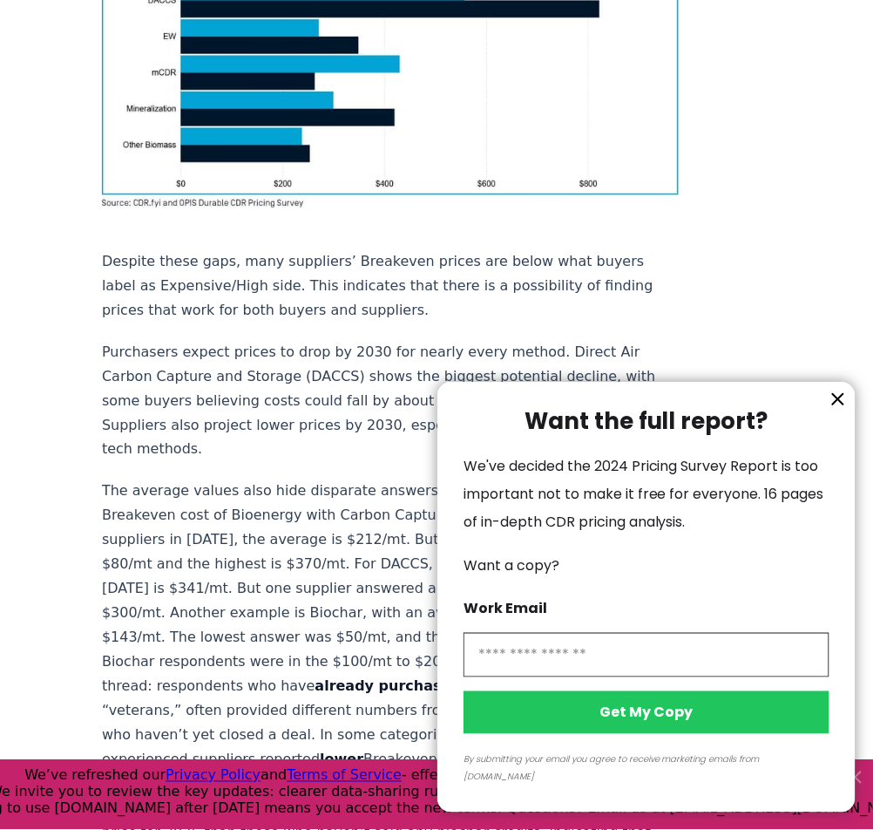
click at [833, 410] on icon "information" at bounding box center [838, 399] width 21 height 21
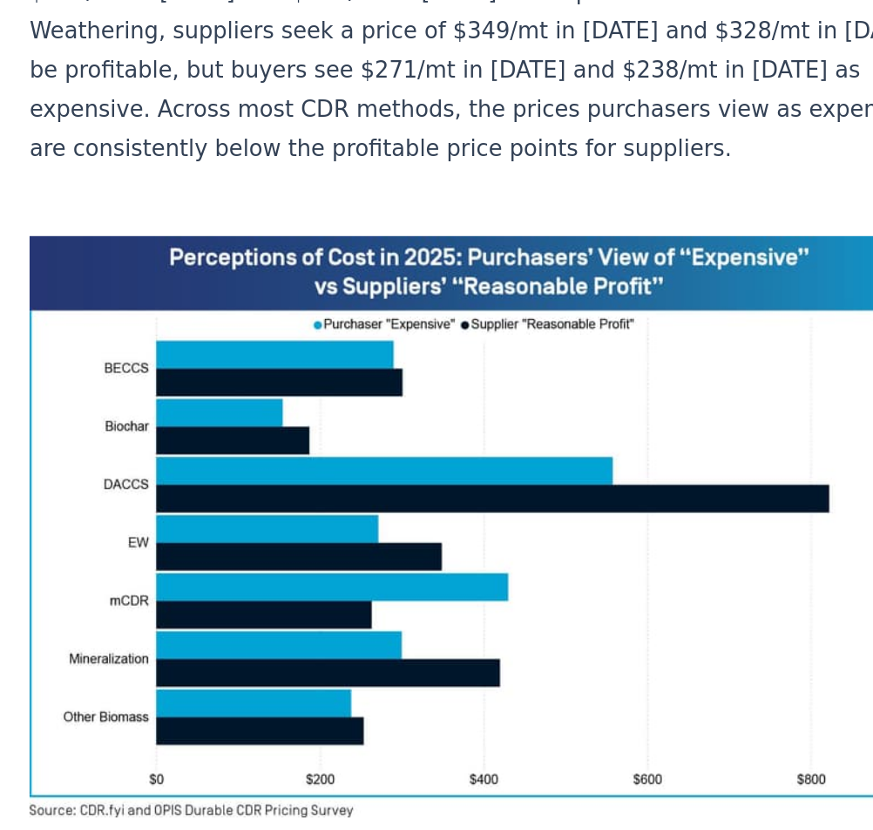
scroll to position [1060, 0]
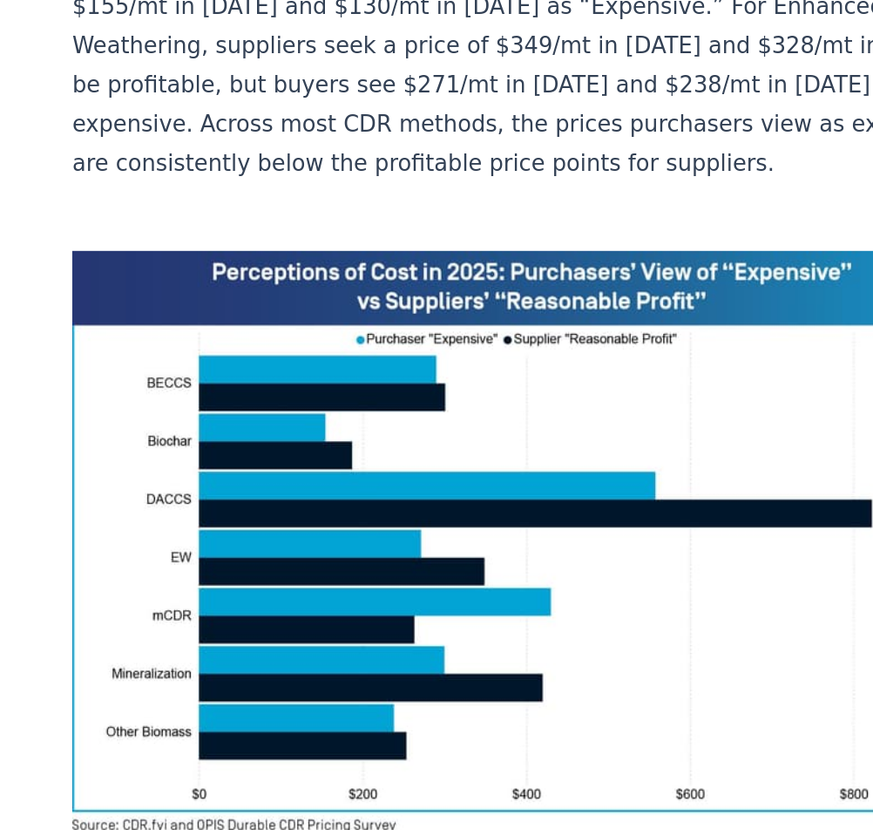
drag, startPoint x: 248, startPoint y: 412, endPoint x: 194, endPoint y: 569, distance: 165.6
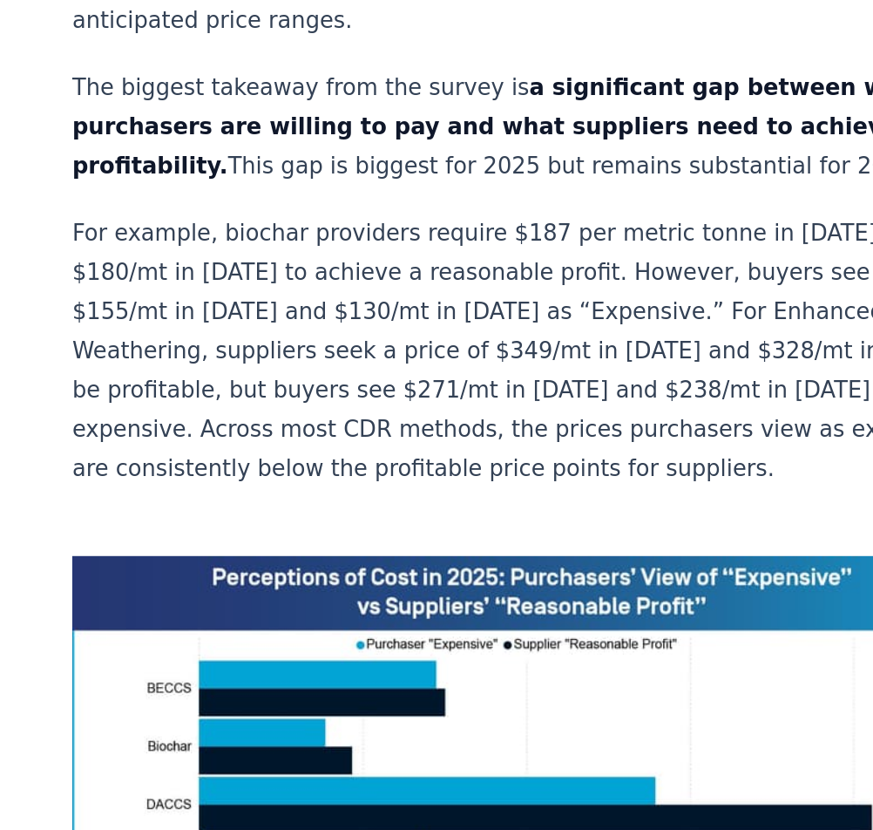
scroll to position [1011, 0]
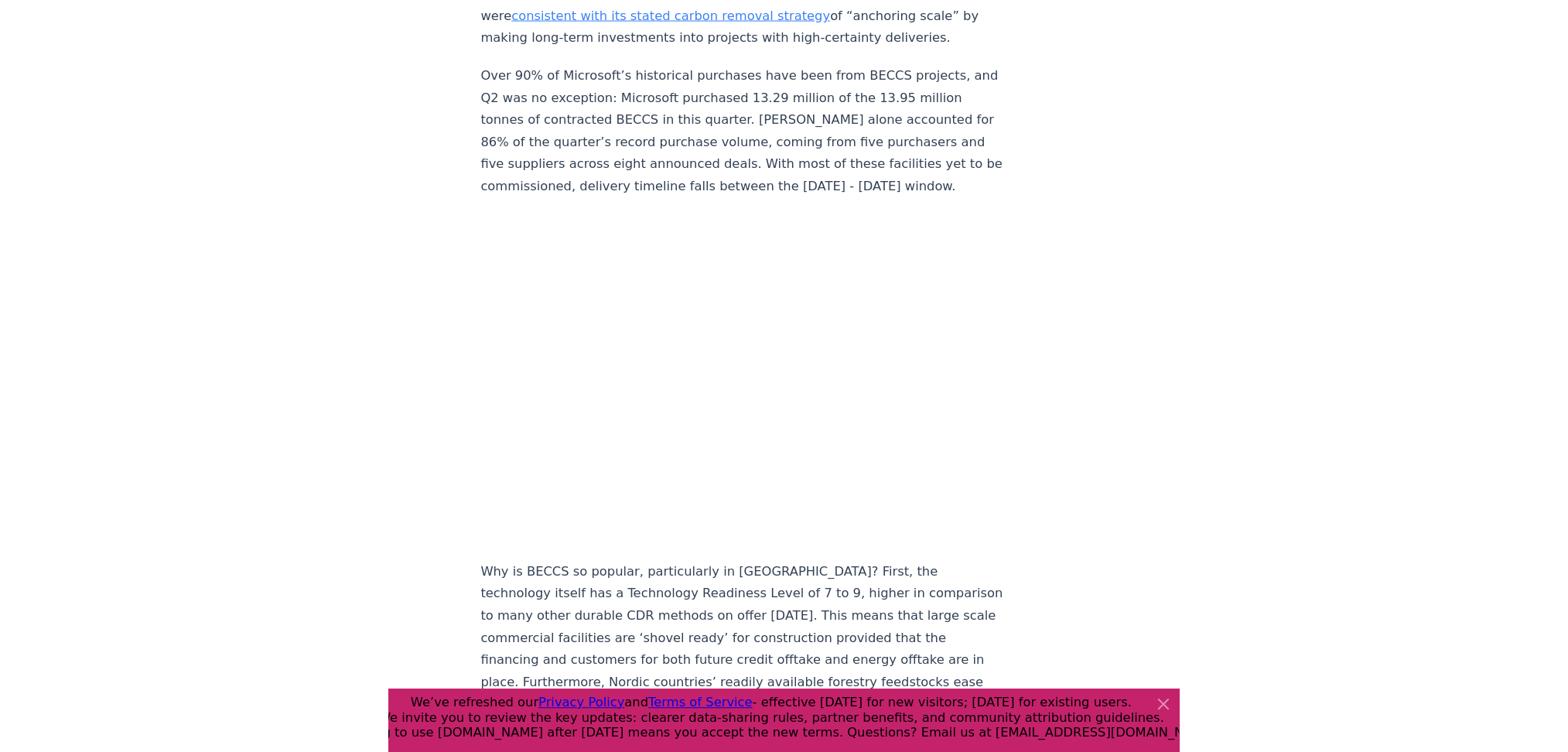
scroll to position [2214, 0]
